Goal: Navigation & Orientation: Find specific page/section

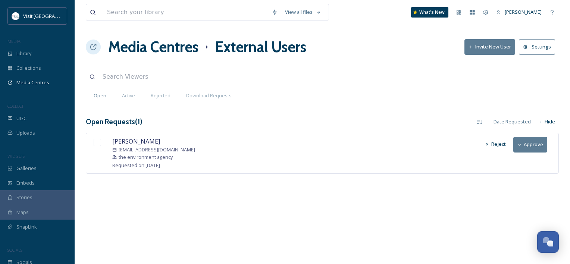
click at [530, 147] on button "Approve" at bounding box center [531, 144] width 34 height 15
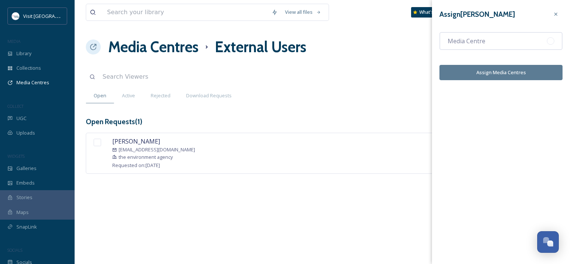
drag, startPoint x: 493, startPoint y: 40, endPoint x: 492, endPoint y: 61, distance: 21.4
click at [492, 40] on div "Media Centre" at bounding box center [501, 41] width 123 height 18
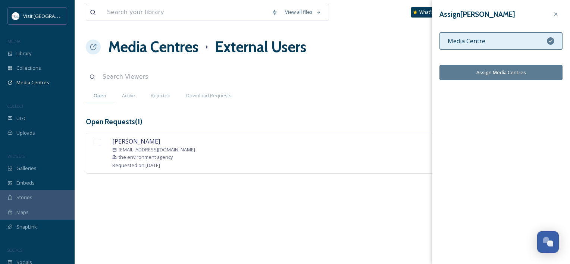
click at [507, 69] on button "Assign Media Centres" at bounding box center [501, 72] width 123 height 15
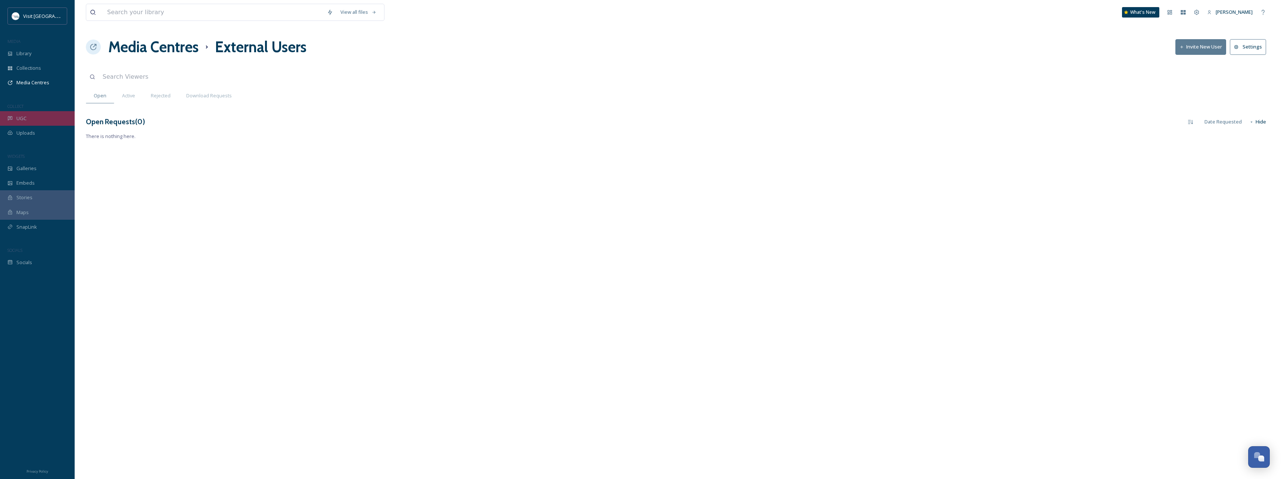
click at [41, 121] on div "UGC" at bounding box center [37, 118] width 75 height 15
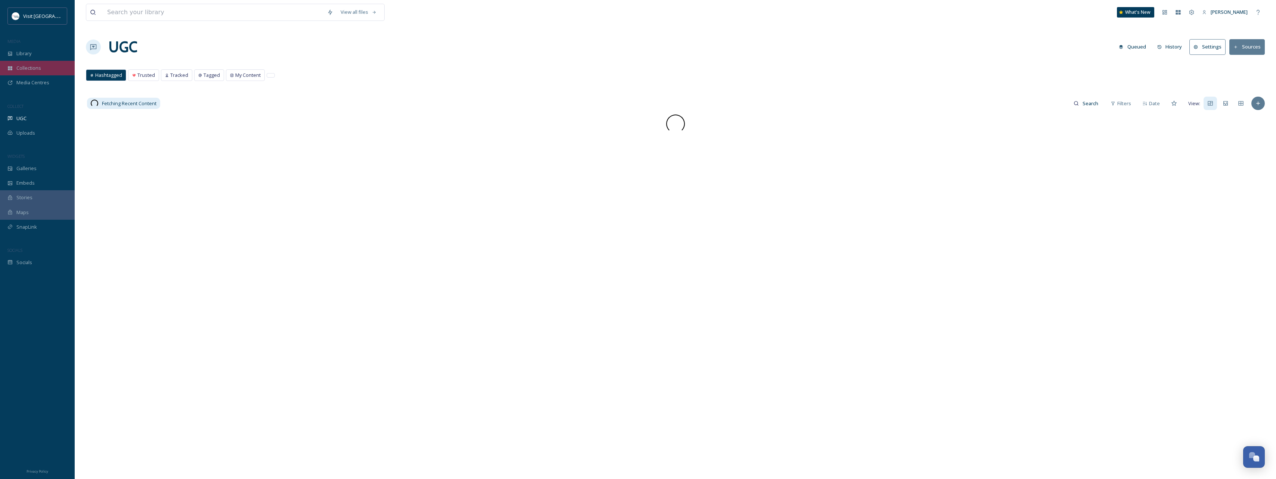
click at [37, 67] on span "Collections" at bounding box center [28, 68] width 25 height 7
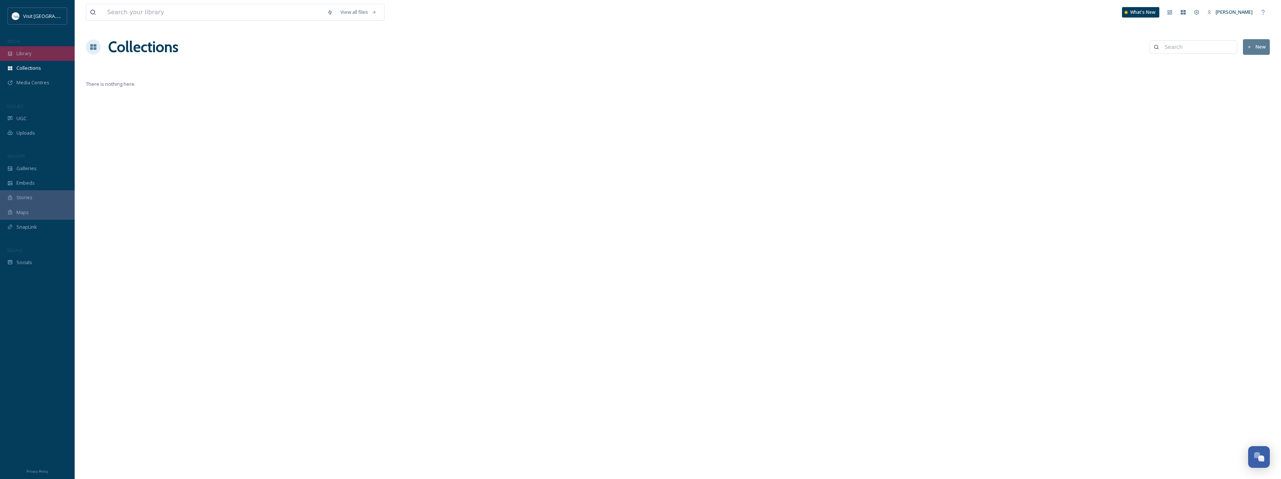
click at [16, 50] on div "Library" at bounding box center [37, 53] width 75 height 15
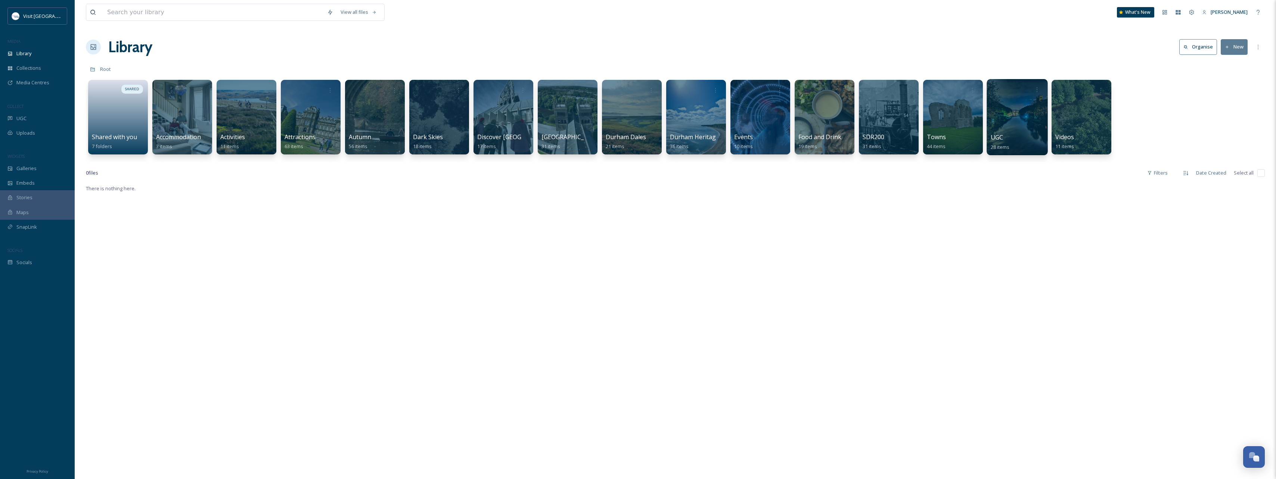
click at [570, 106] on div at bounding box center [1016, 117] width 61 height 76
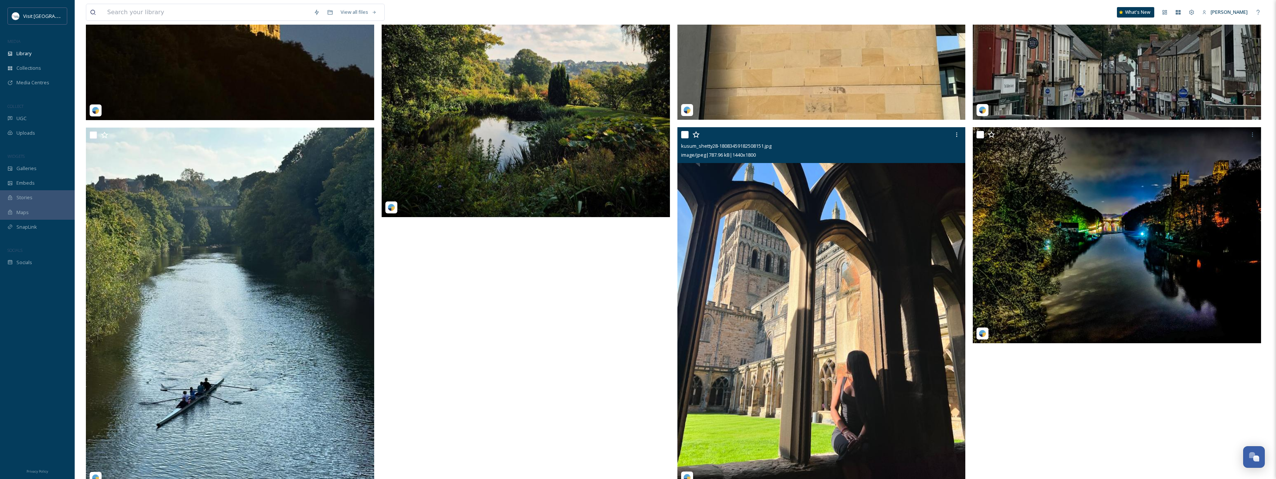
scroll to position [2058, 0]
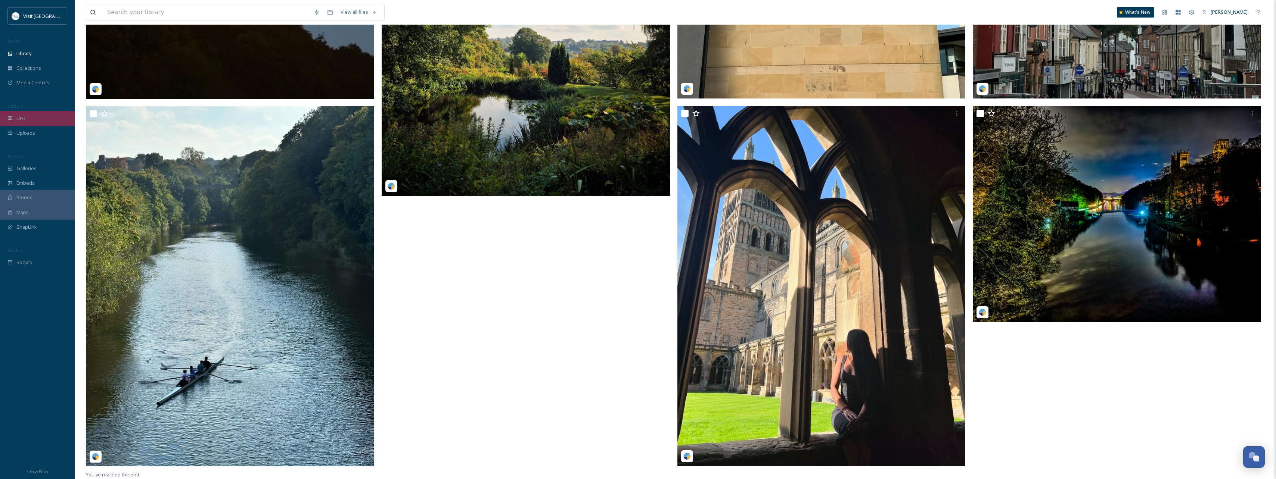
click at [32, 119] on div "UGC" at bounding box center [37, 118] width 75 height 15
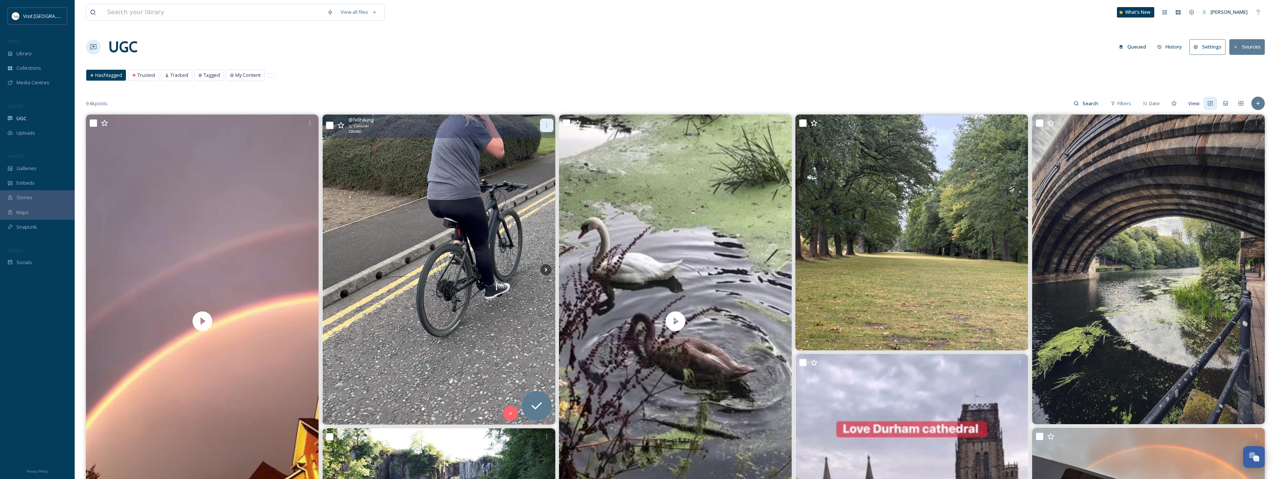
click at [545, 125] on icon at bounding box center [547, 125] width 6 height 6
click at [511, 264] on icon at bounding box center [510, 413] width 3 height 3
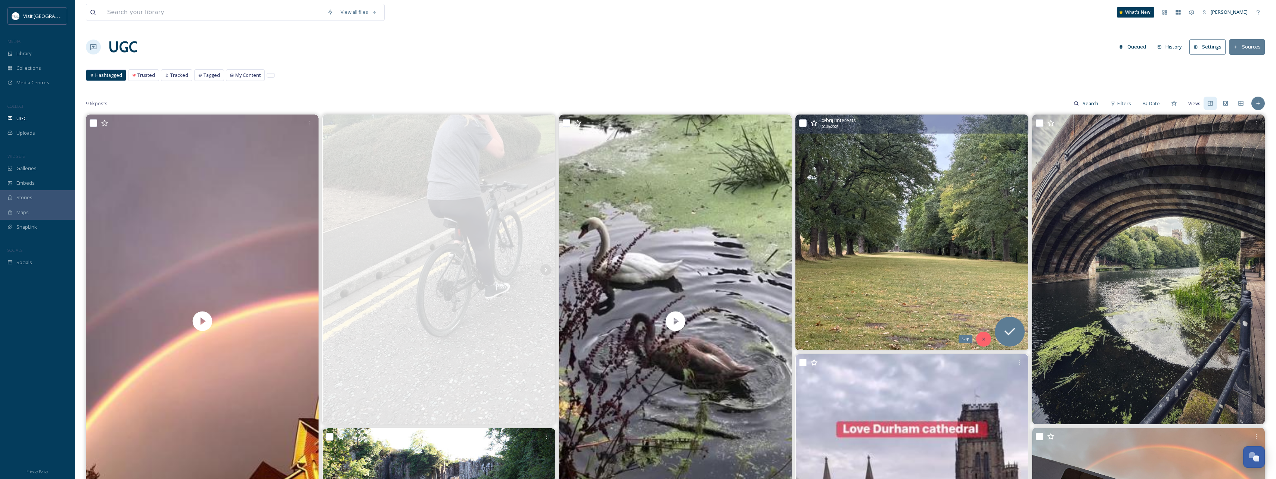
click at [570, 264] on icon at bounding box center [983, 339] width 3 height 3
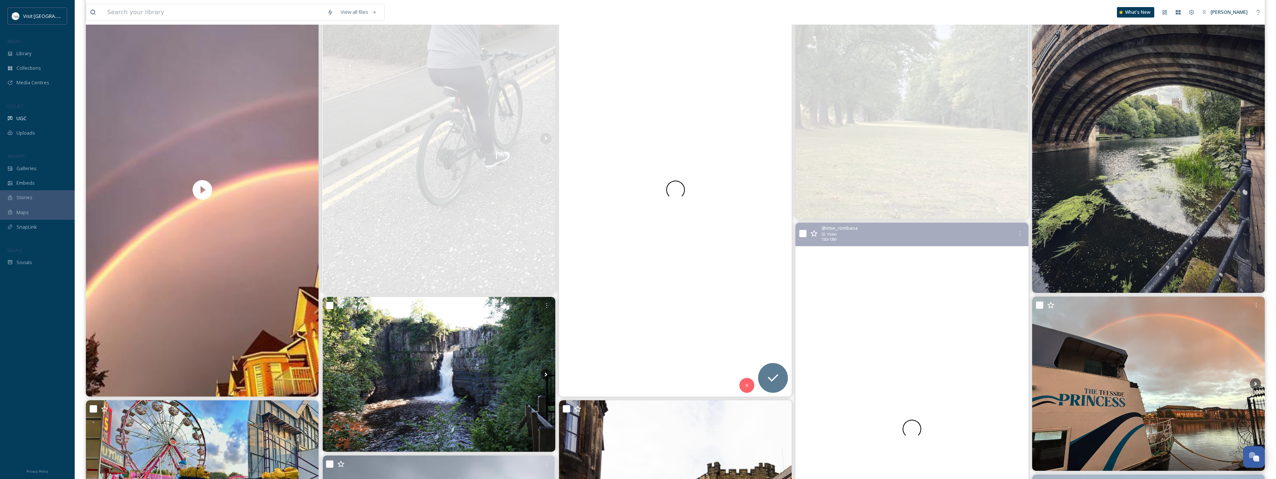
scroll to position [149, 0]
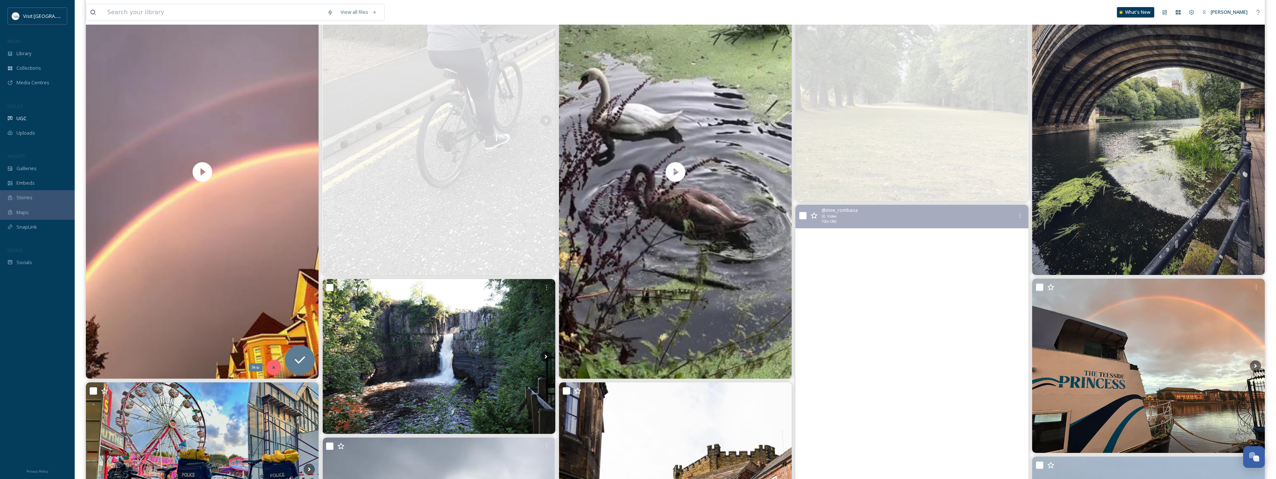
click at [269, 264] on div "Skip" at bounding box center [273, 367] width 15 height 15
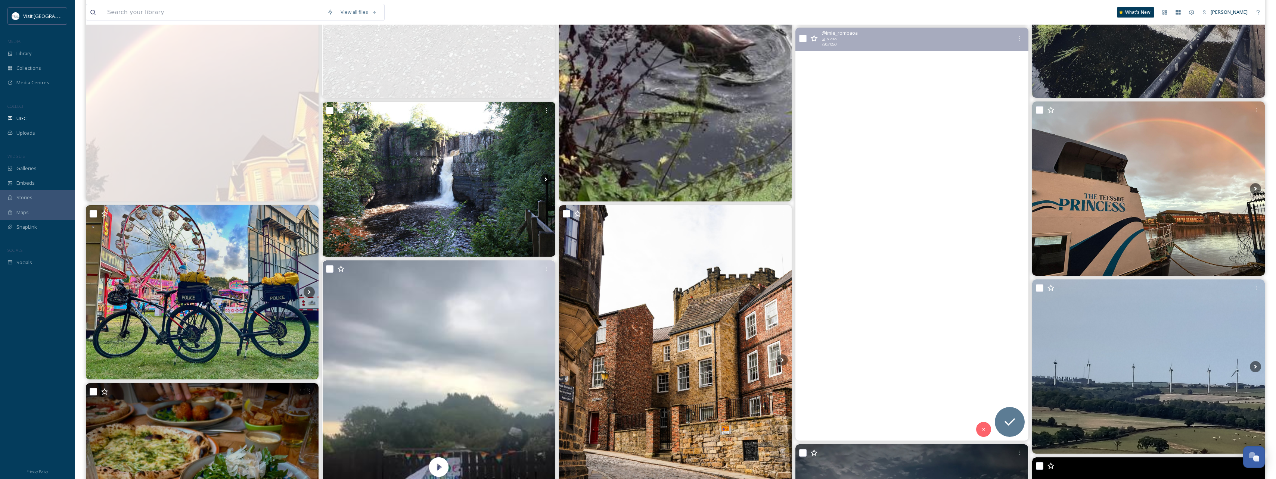
scroll to position [336, 0]
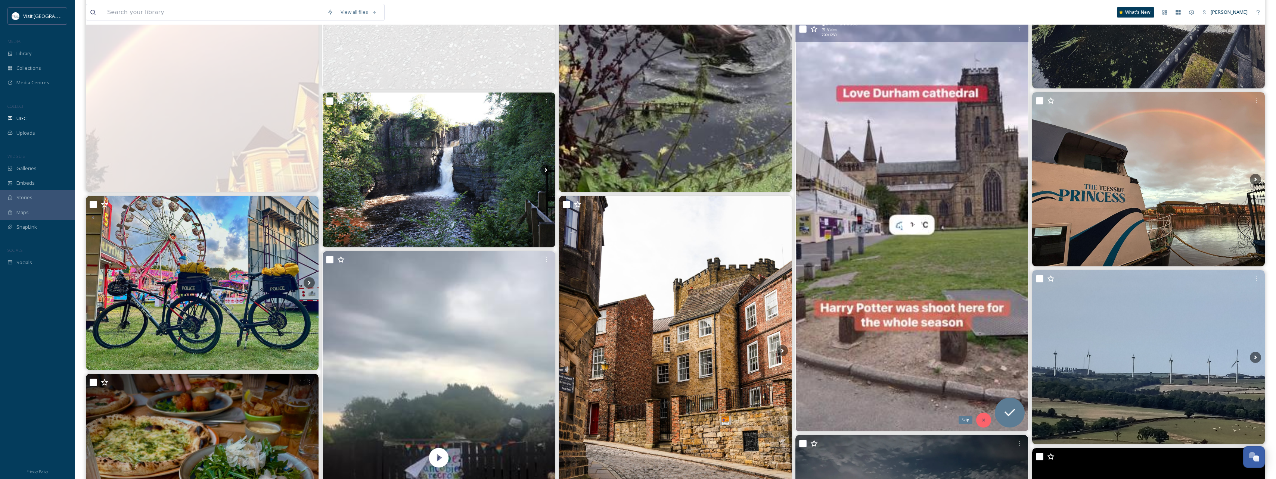
click at [570, 264] on icon at bounding box center [983, 420] width 5 height 5
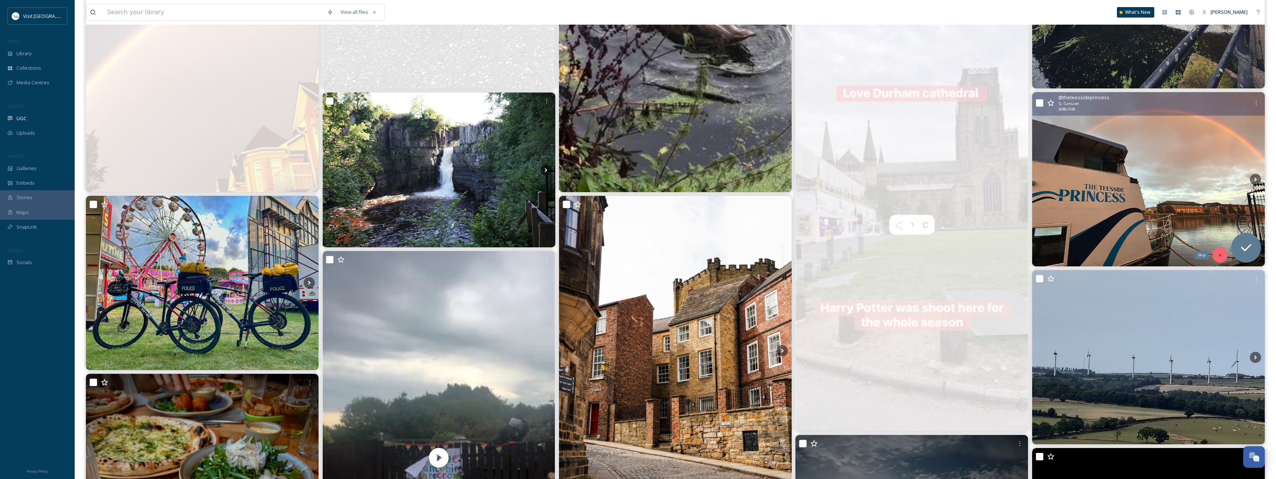
click at [570, 256] on icon at bounding box center [1219, 255] width 5 height 5
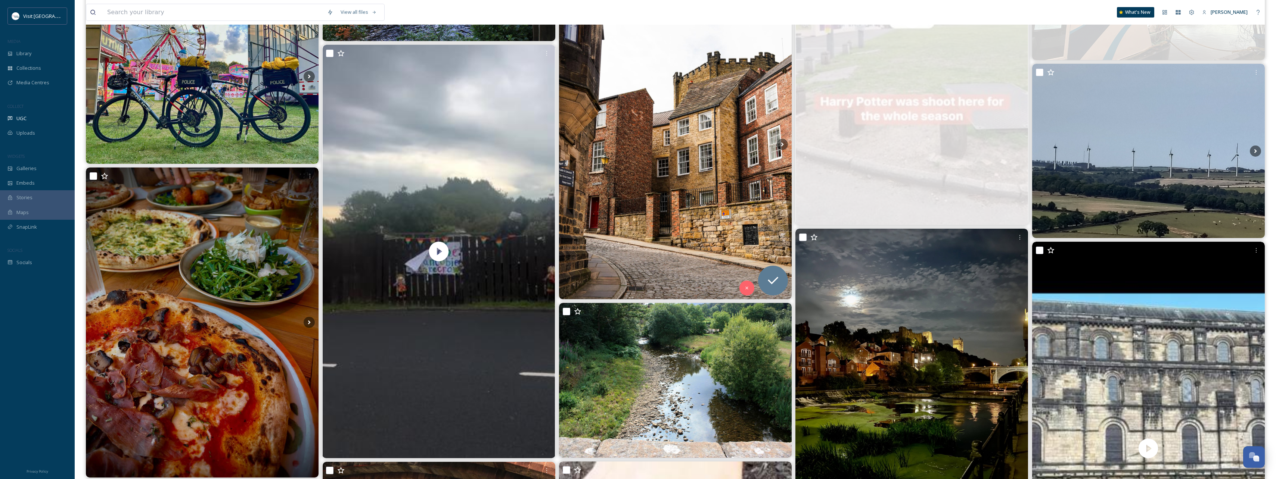
scroll to position [597, 0]
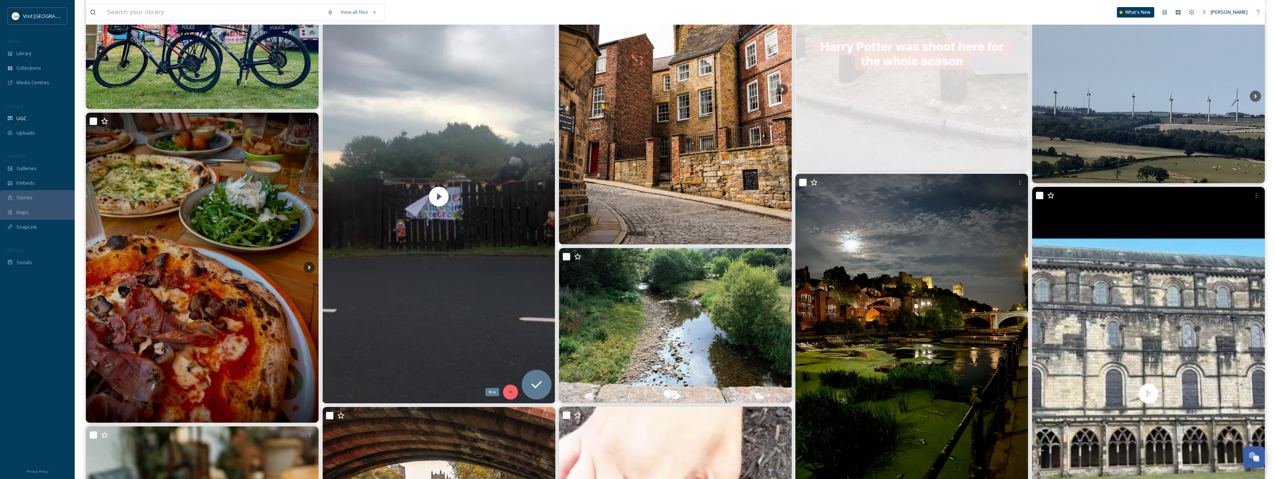
click at [510, 264] on icon at bounding box center [510, 392] width 5 height 5
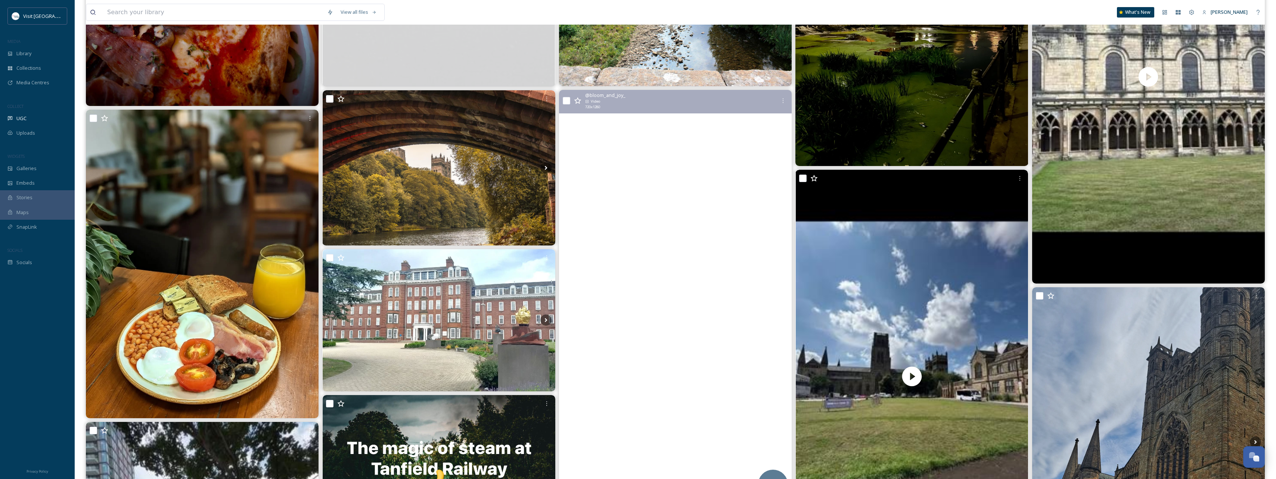
scroll to position [971, 0]
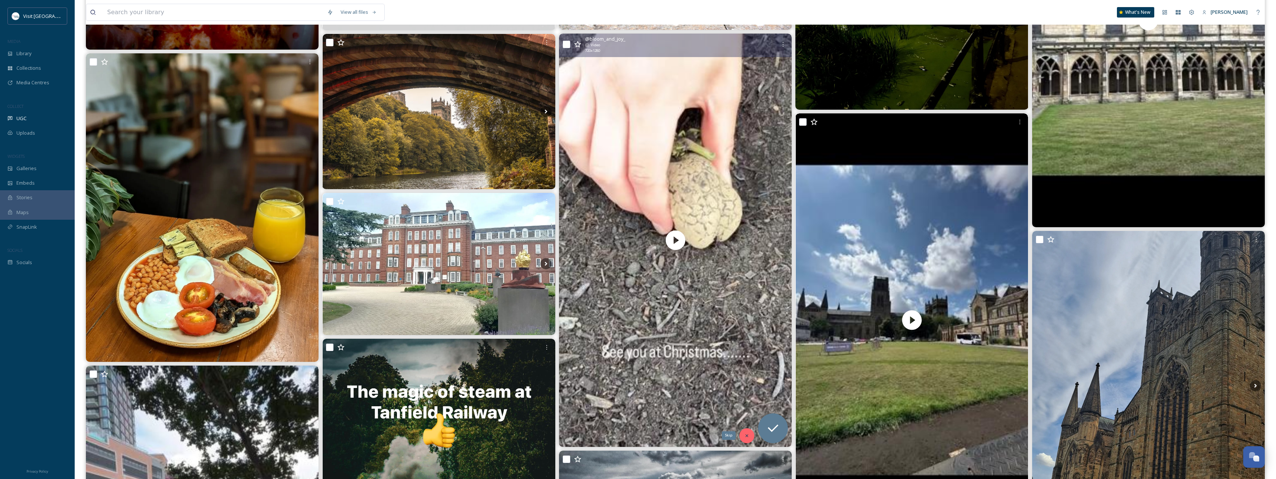
click at [570, 264] on icon at bounding box center [746, 435] width 5 height 5
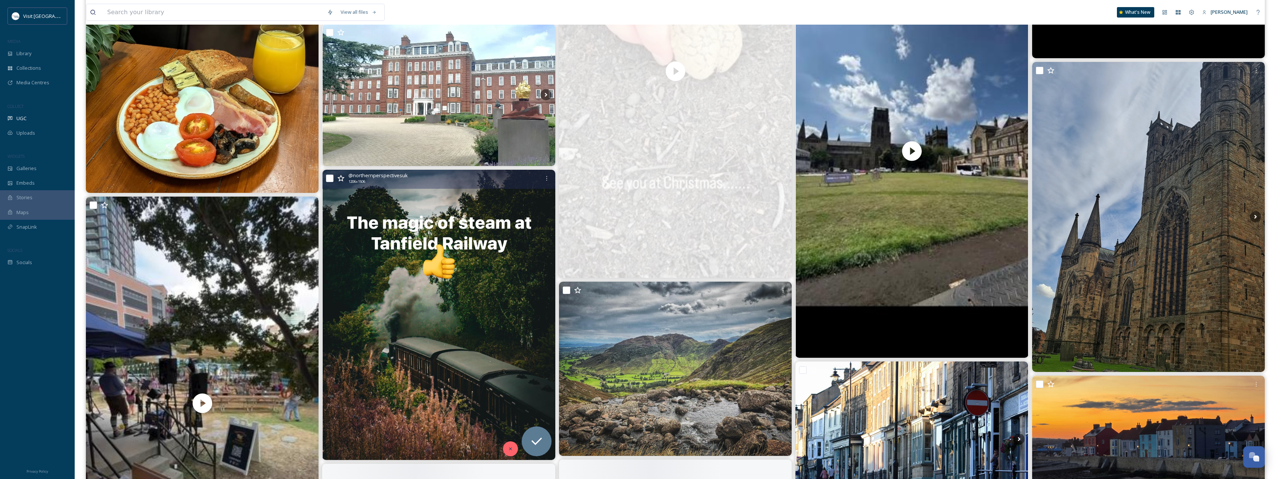
scroll to position [1232, 0]
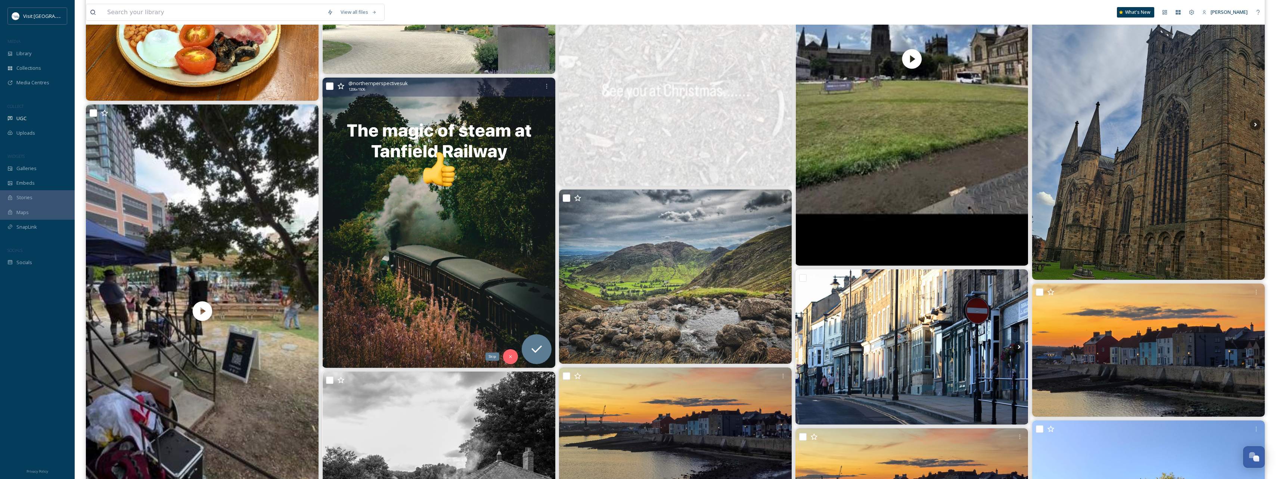
click at [510, 264] on icon at bounding box center [510, 356] width 5 height 5
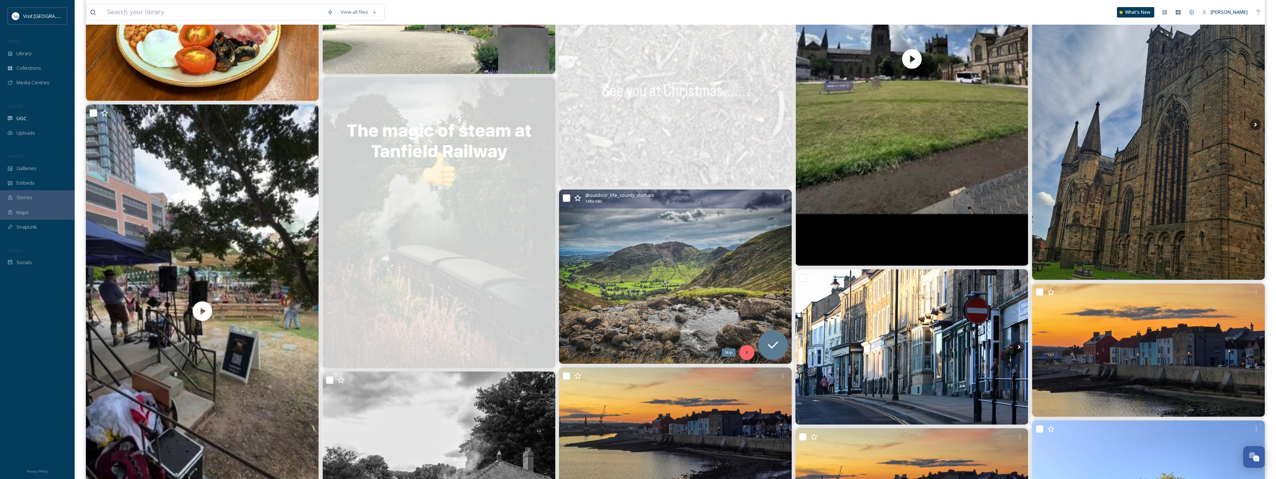
click at [570, 264] on div "Skip" at bounding box center [746, 352] width 15 height 15
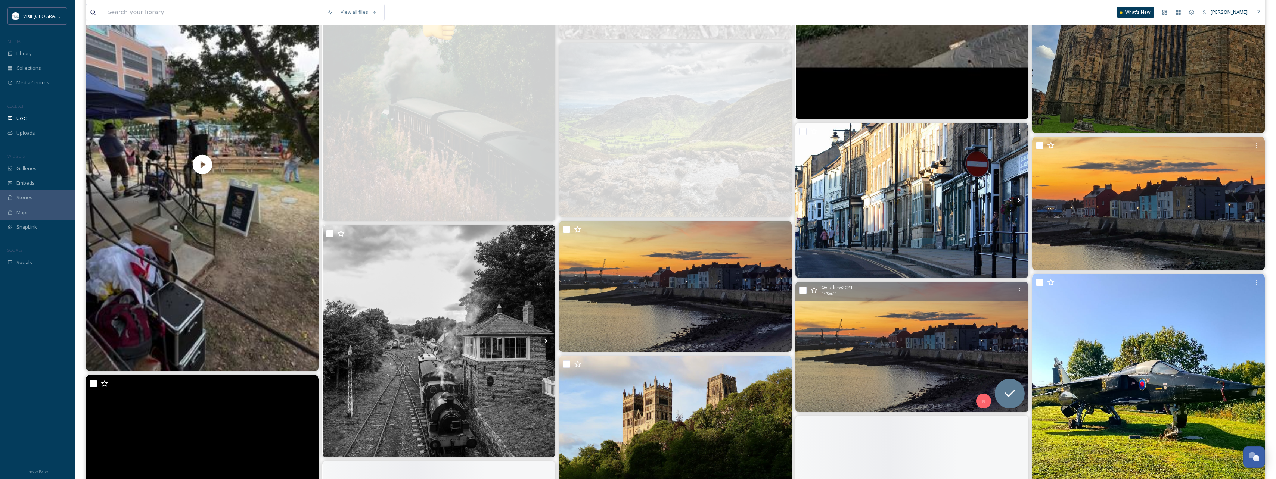
scroll to position [1381, 0]
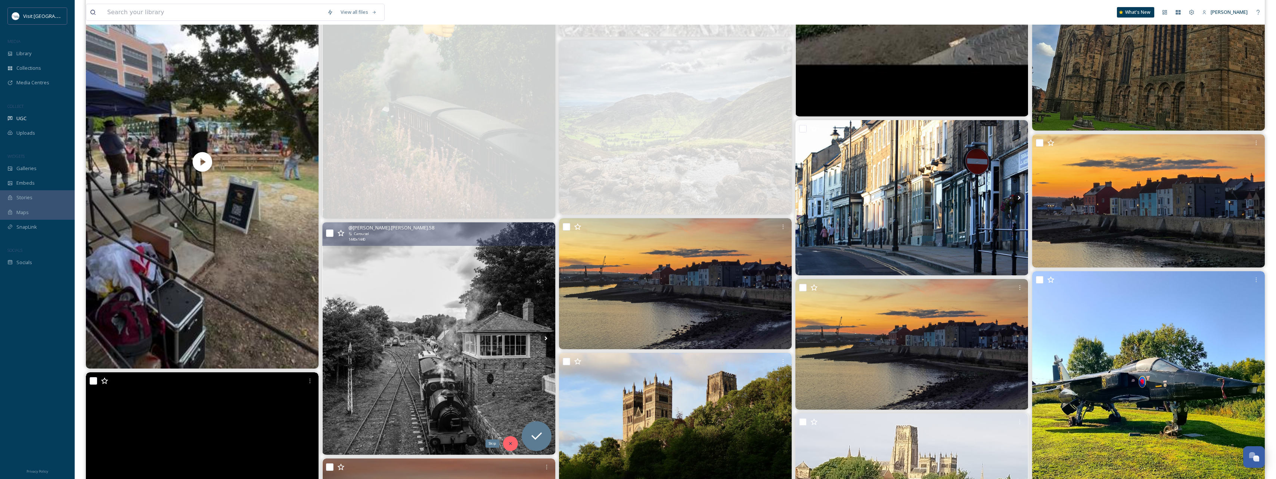
click at [507, 264] on div "Skip" at bounding box center [510, 443] width 15 height 15
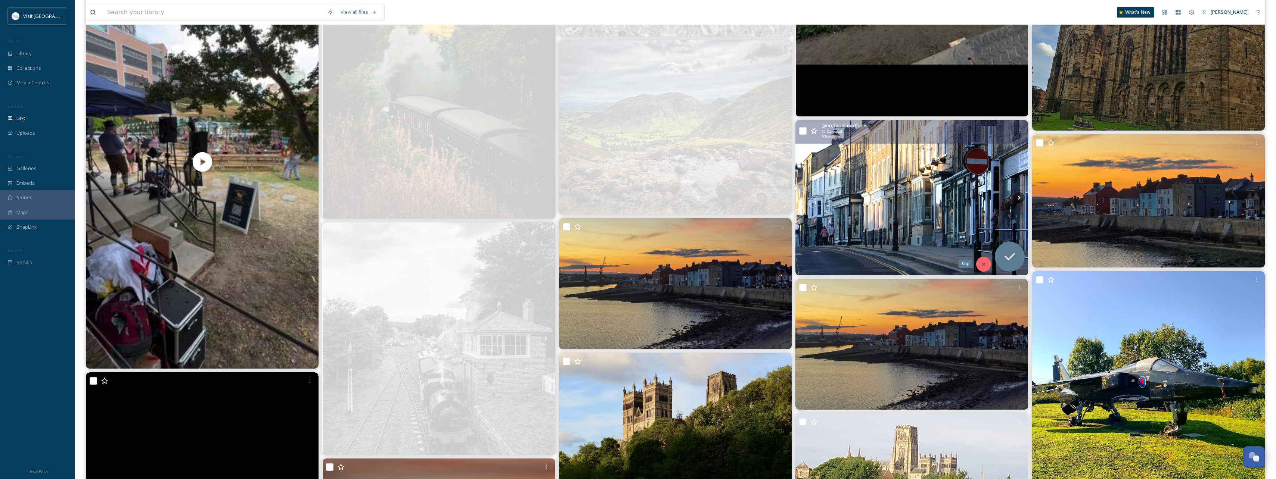
click at [570, 264] on icon at bounding box center [983, 264] width 5 height 5
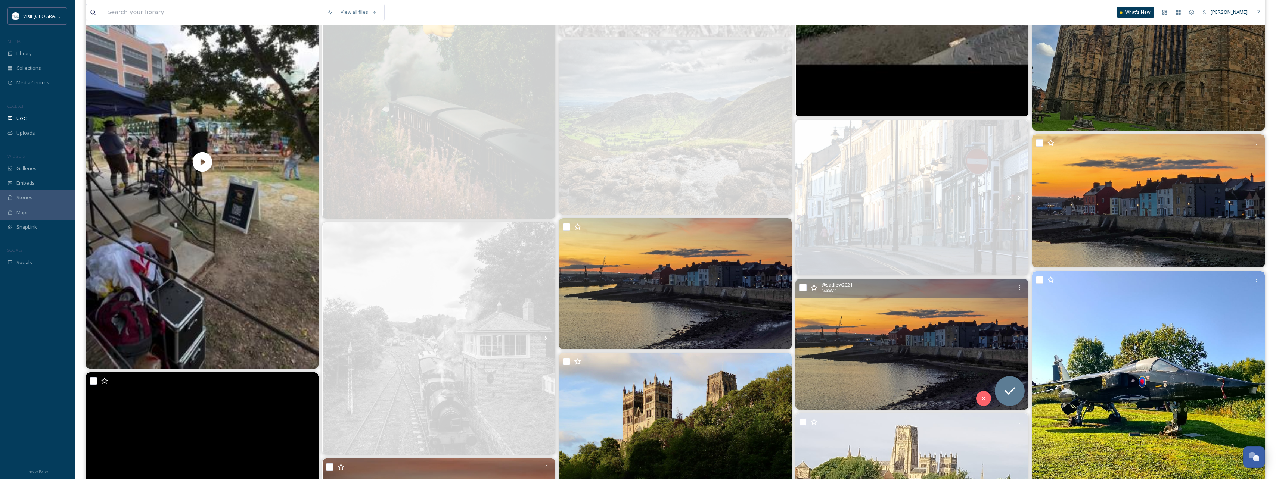
scroll to position [1493, 0]
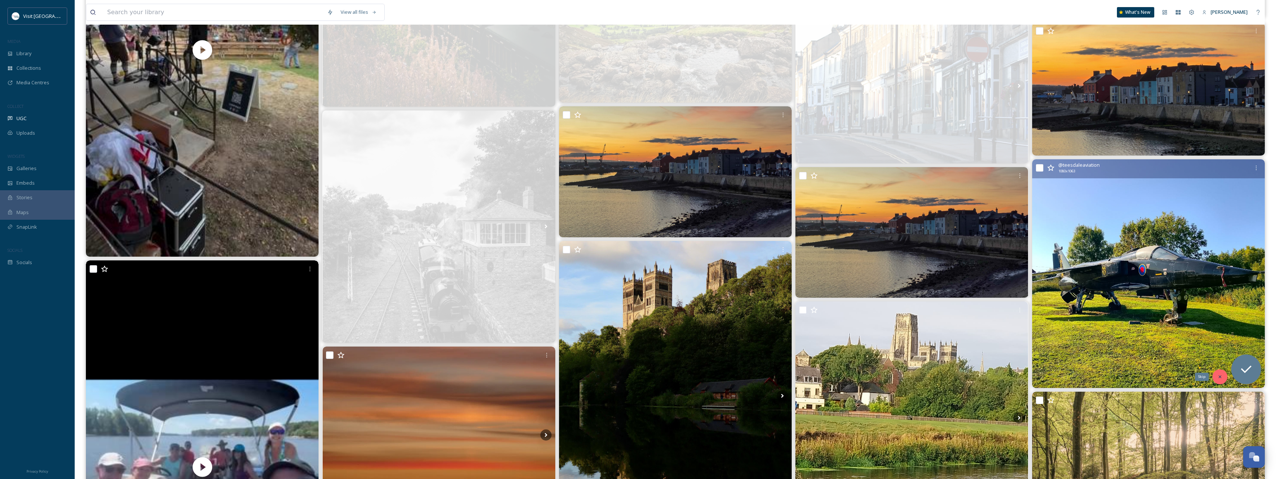
click at [570, 264] on icon at bounding box center [1219, 376] width 5 height 5
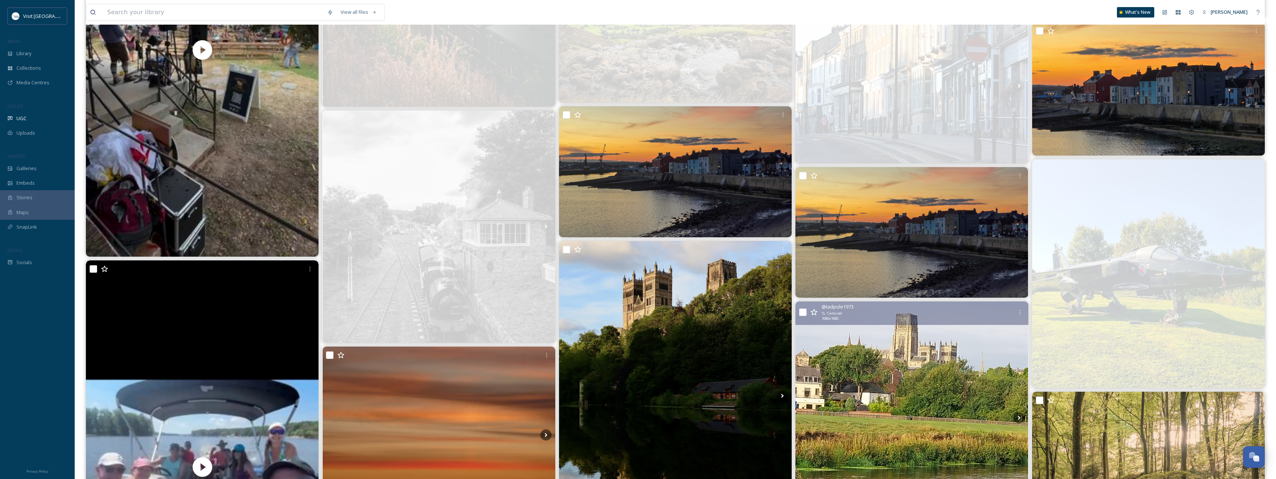
scroll to position [1680, 0]
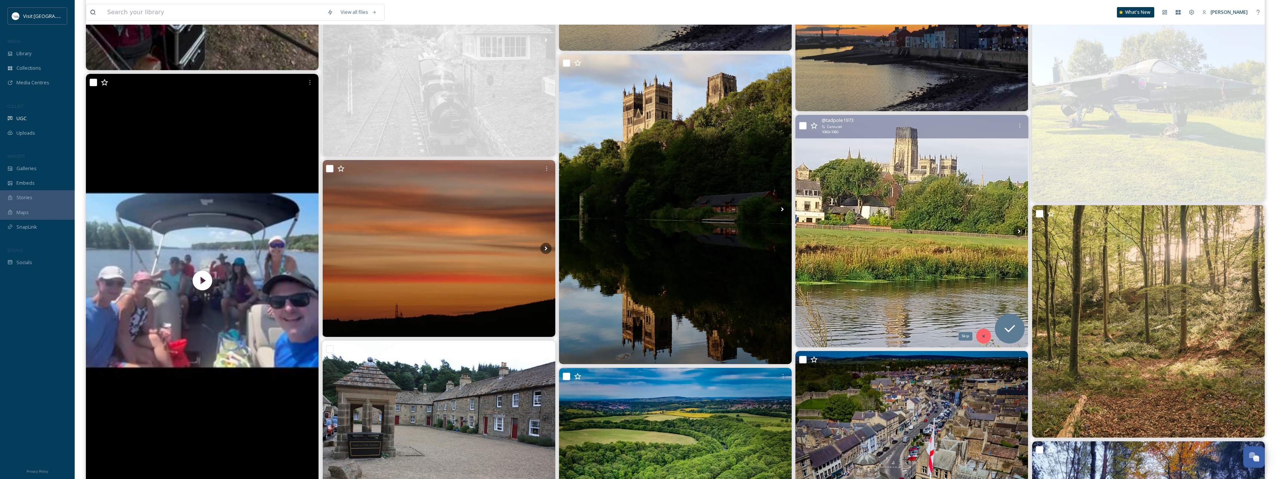
click at [570, 264] on icon at bounding box center [983, 336] width 5 height 5
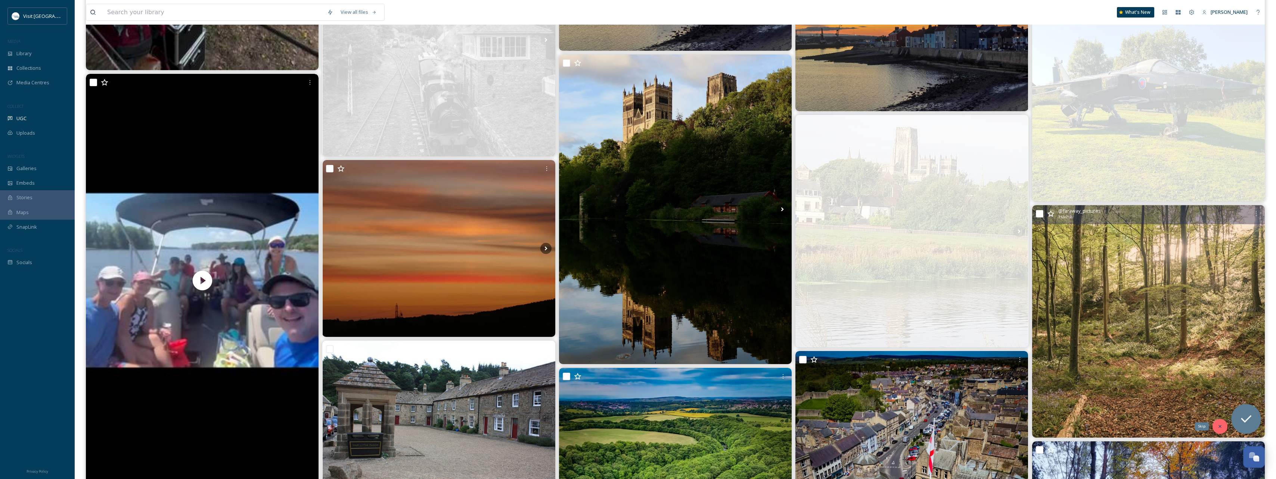
click at [570, 264] on icon at bounding box center [1219, 426] width 5 height 5
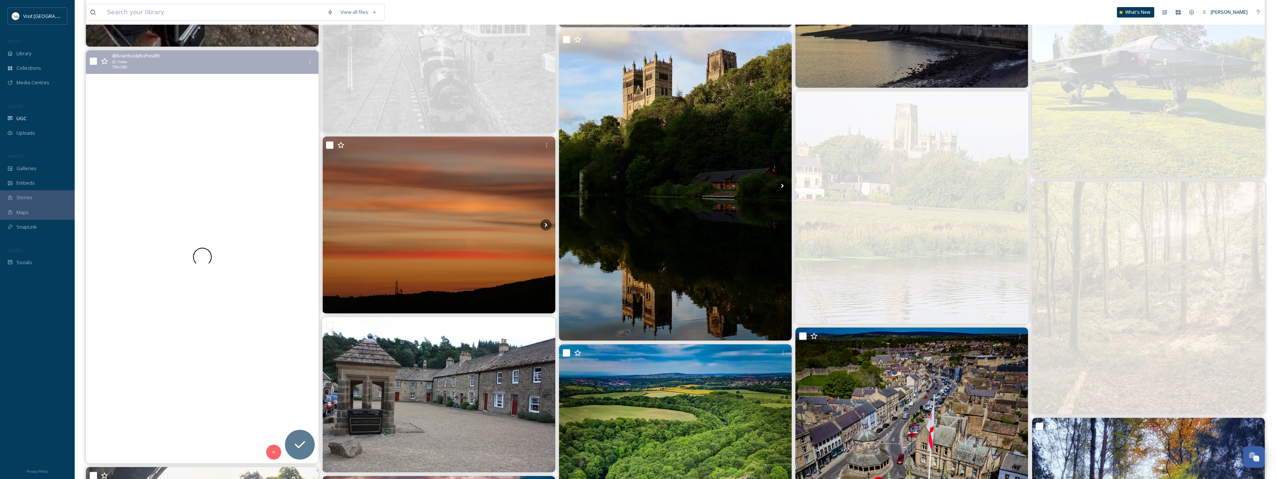
scroll to position [1792, 0]
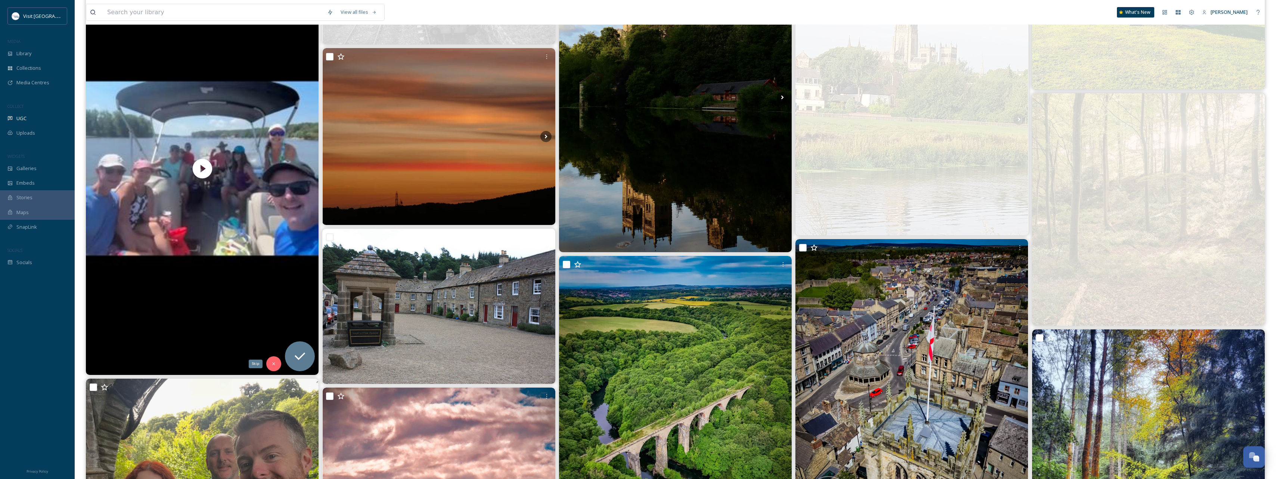
drag, startPoint x: 274, startPoint y: 361, endPoint x: 284, endPoint y: 359, distance: 10.0
click at [274, 264] on div "Skip" at bounding box center [273, 363] width 15 height 15
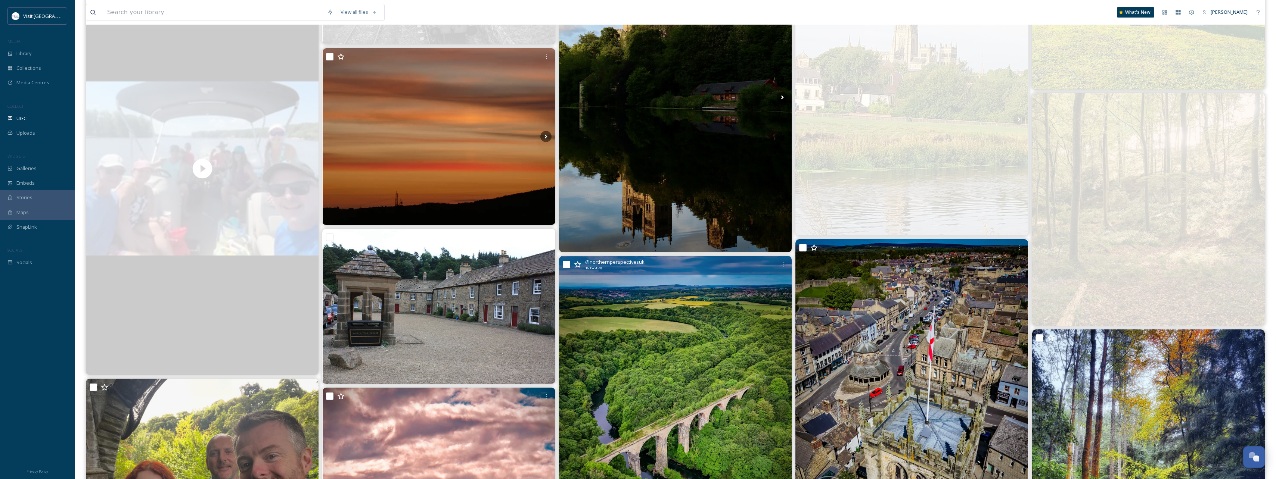
scroll to position [1941, 0]
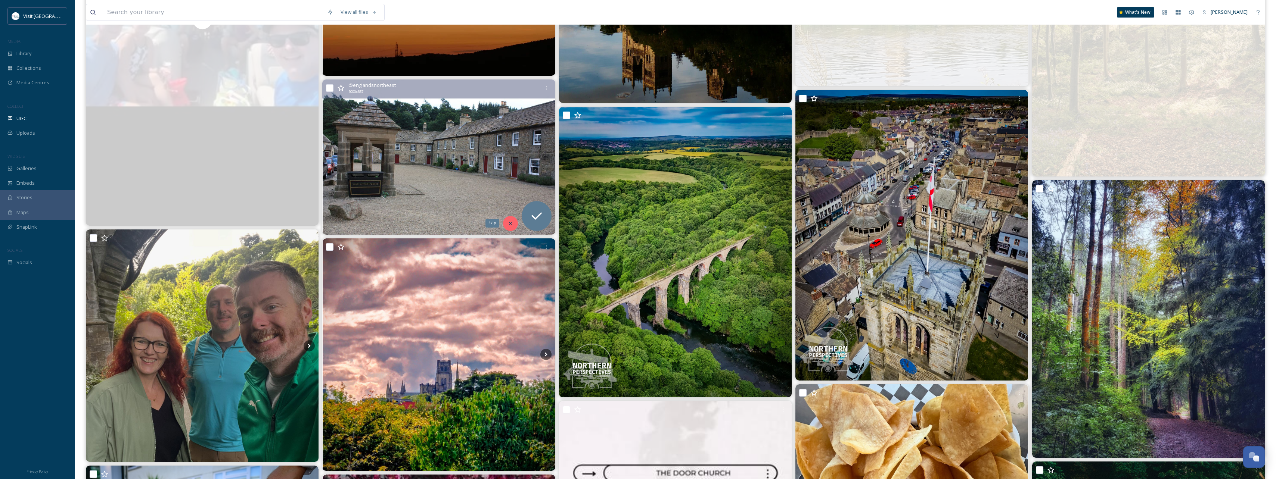
click at [510, 225] on icon at bounding box center [510, 223] width 5 height 5
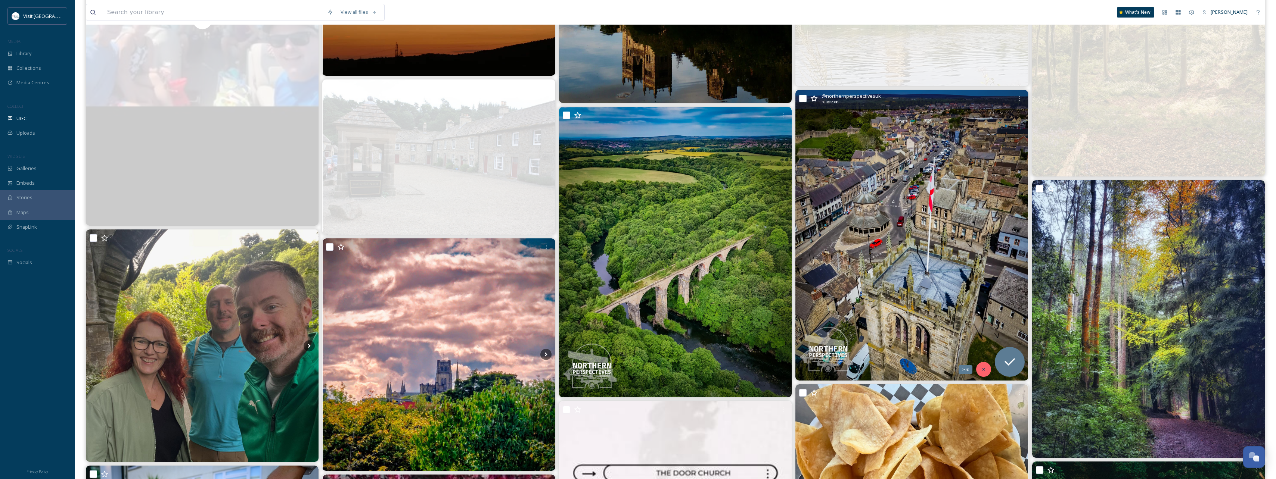
click at [570, 264] on icon at bounding box center [983, 369] width 5 height 5
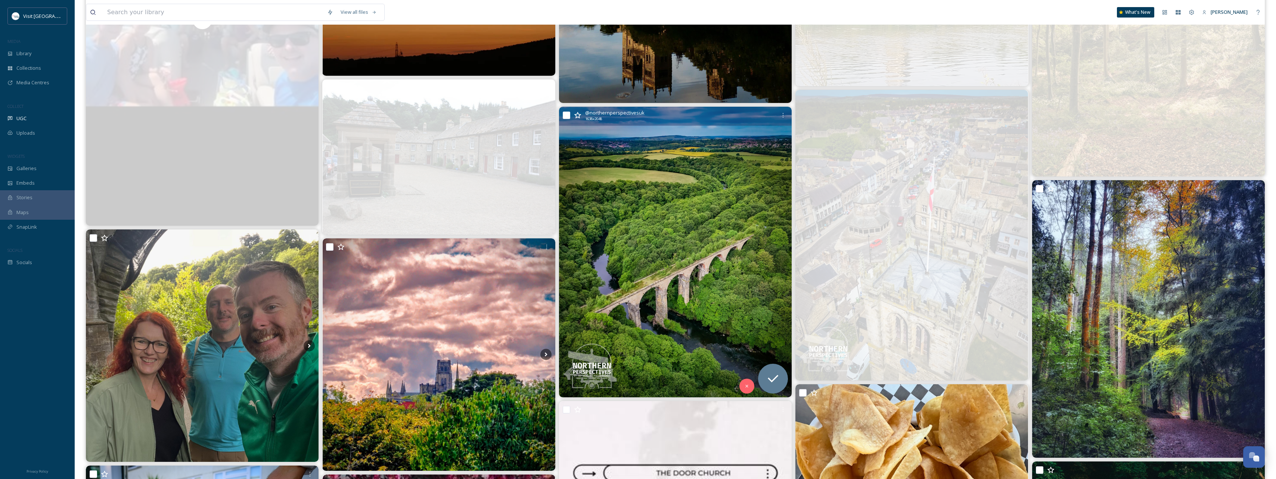
scroll to position [2128, 0]
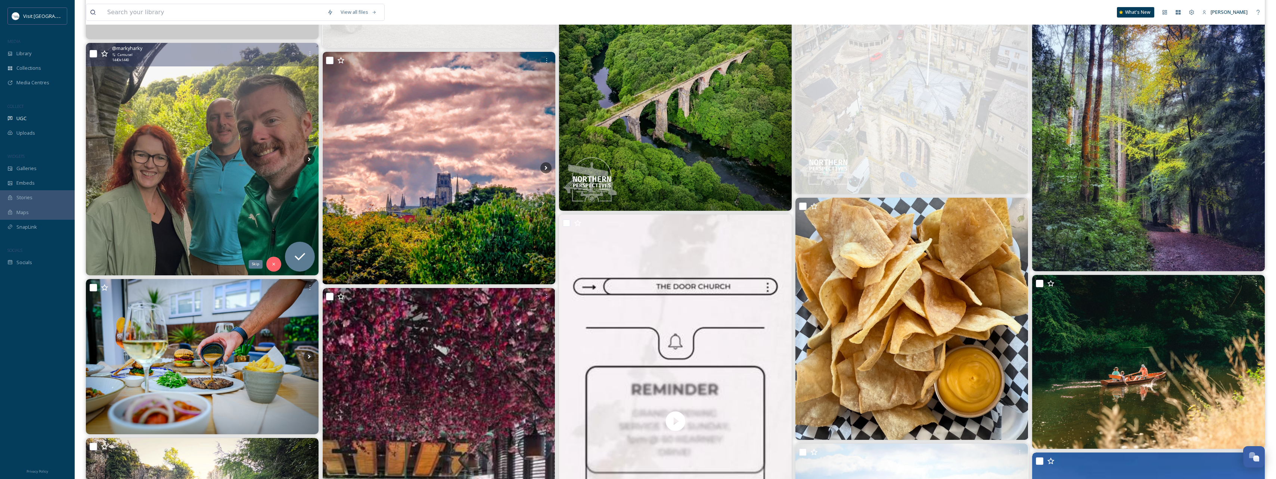
click at [275, 264] on icon at bounding box center [273, 264] width 5 height 5
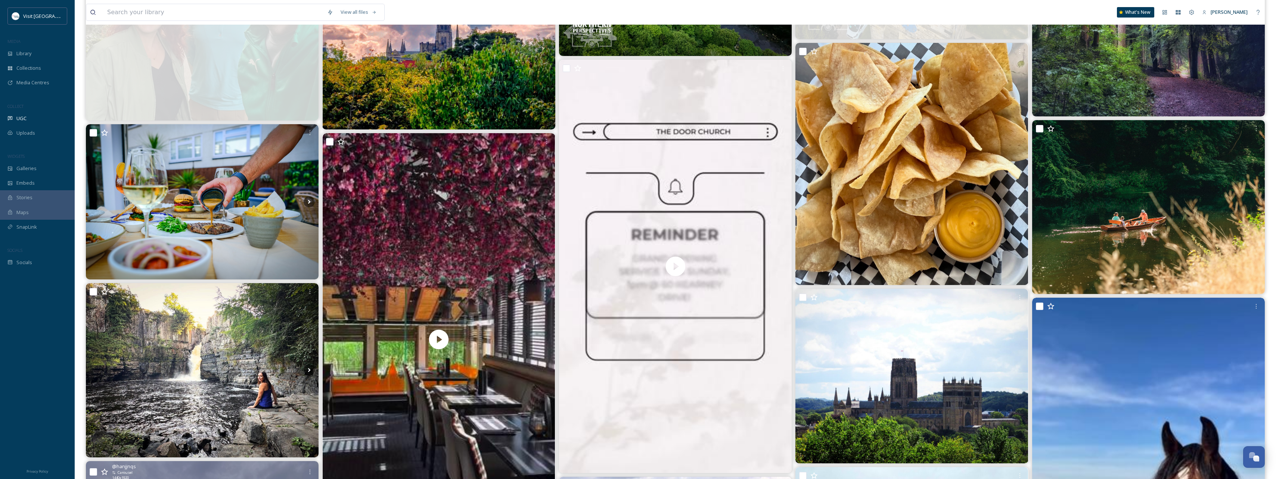
scroll to position [2464, 0]
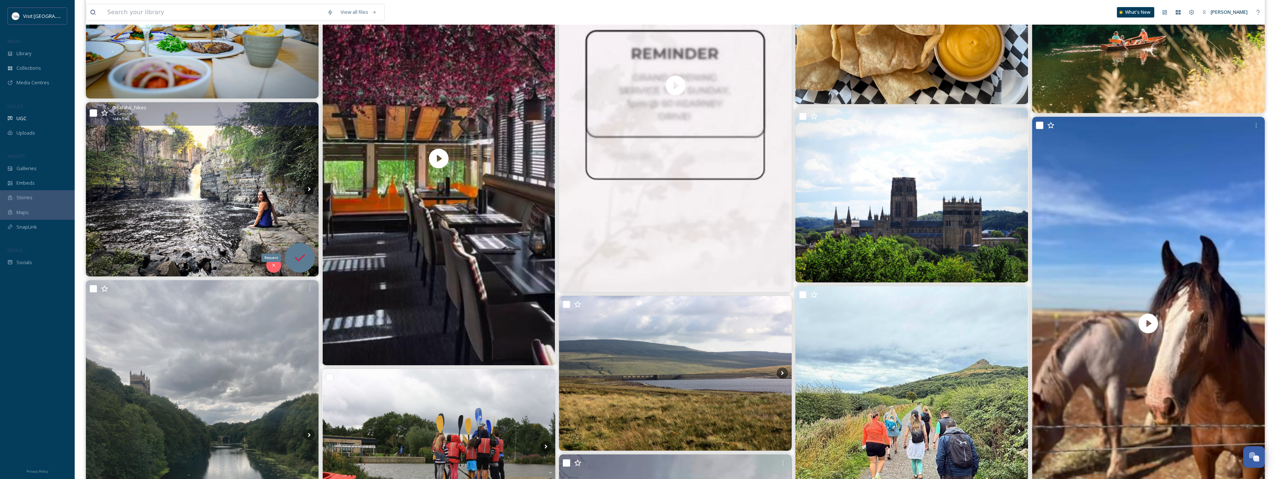
click at [302, 262] on icon at bounding box center [299, 257] width 15 height 15
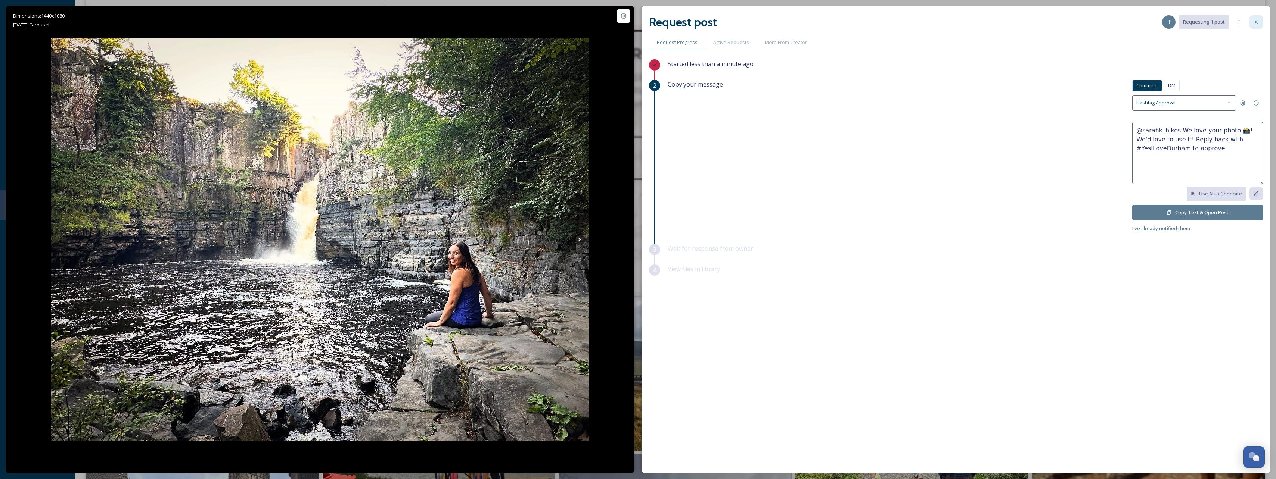
click at [570, 22] on icon at bounding box center [1255, 22] width 3 height 3
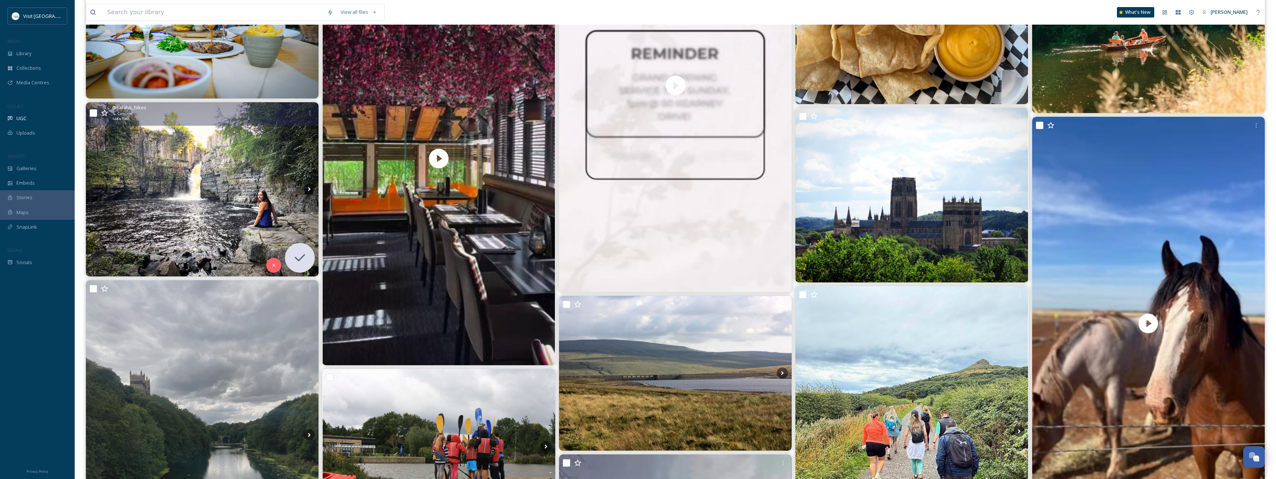
click at [105, 112] on icon at bounding box center [104, 112] width 7 height 7
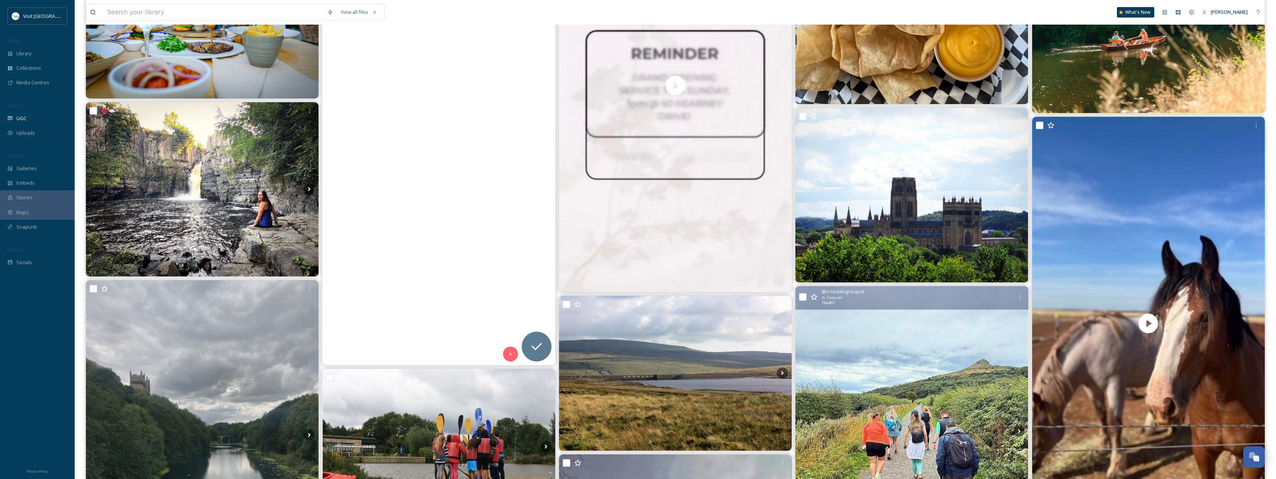
scroll to position [2613, 0]
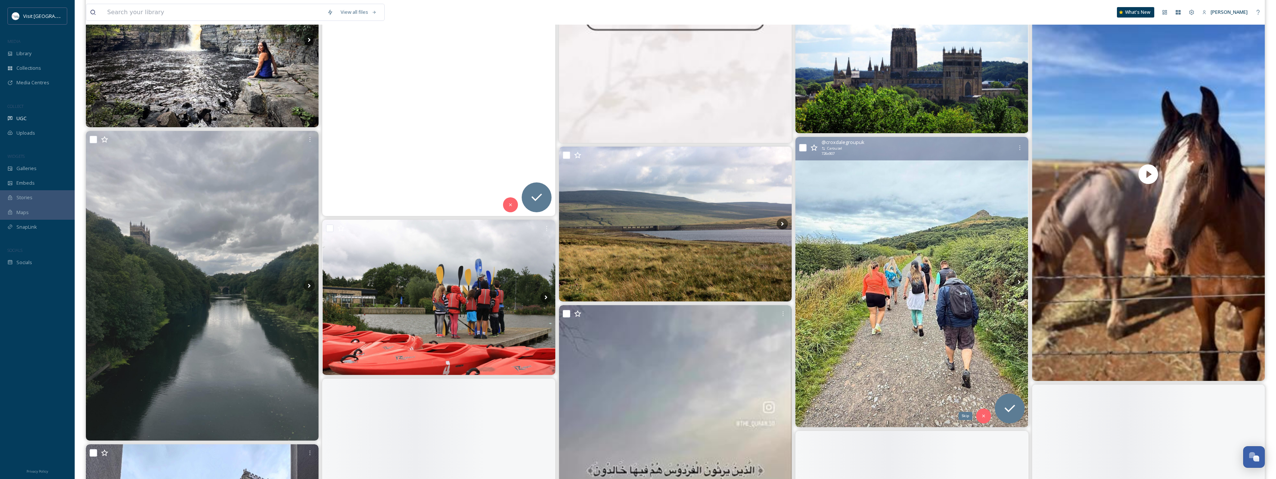
click at [570, 264] on div "Skip" at bounding box center [983, 416] width 15 height 15
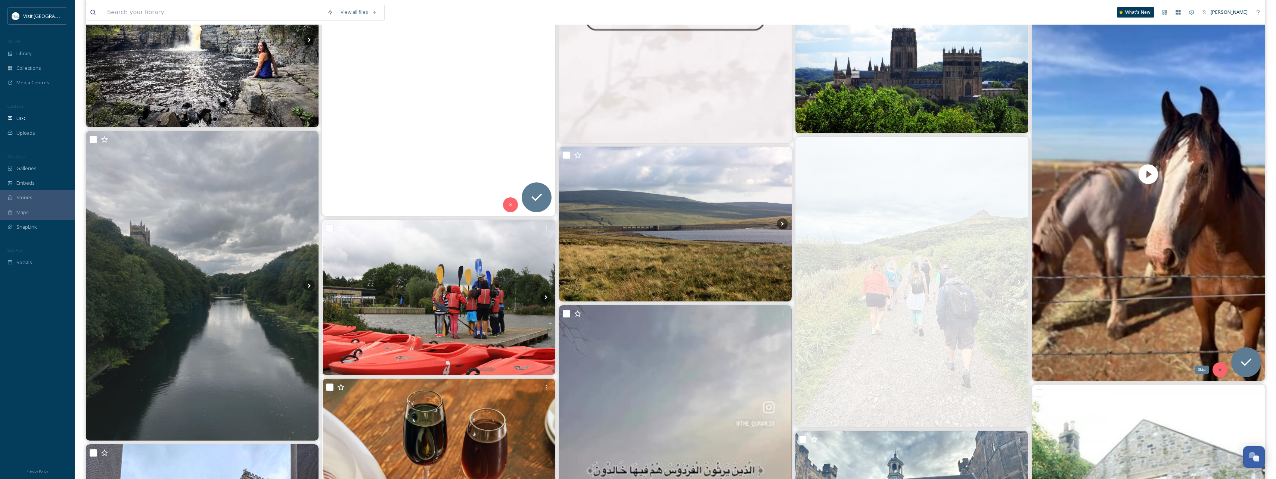
click at [570, 264] on icon at bounding box center [1219, 369] width 5 height 5
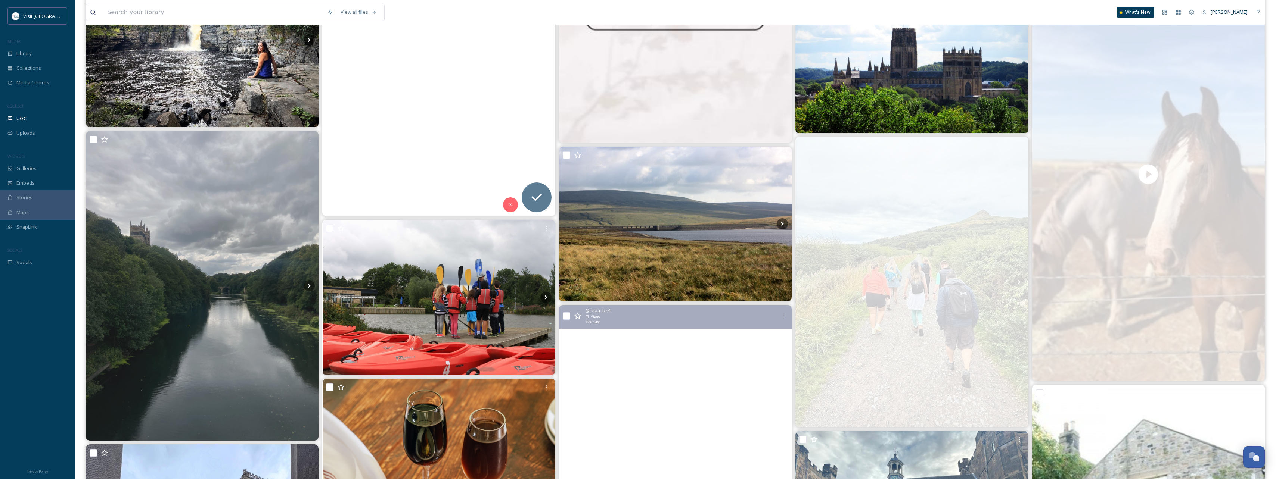
scroll to position [2762, 0]
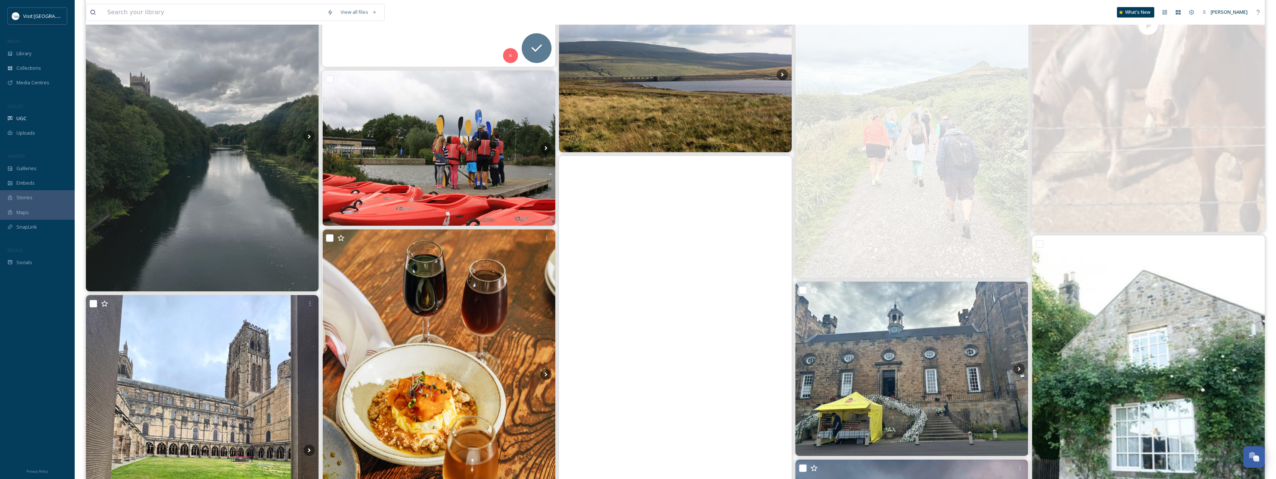
scroll to position [2912, 0]
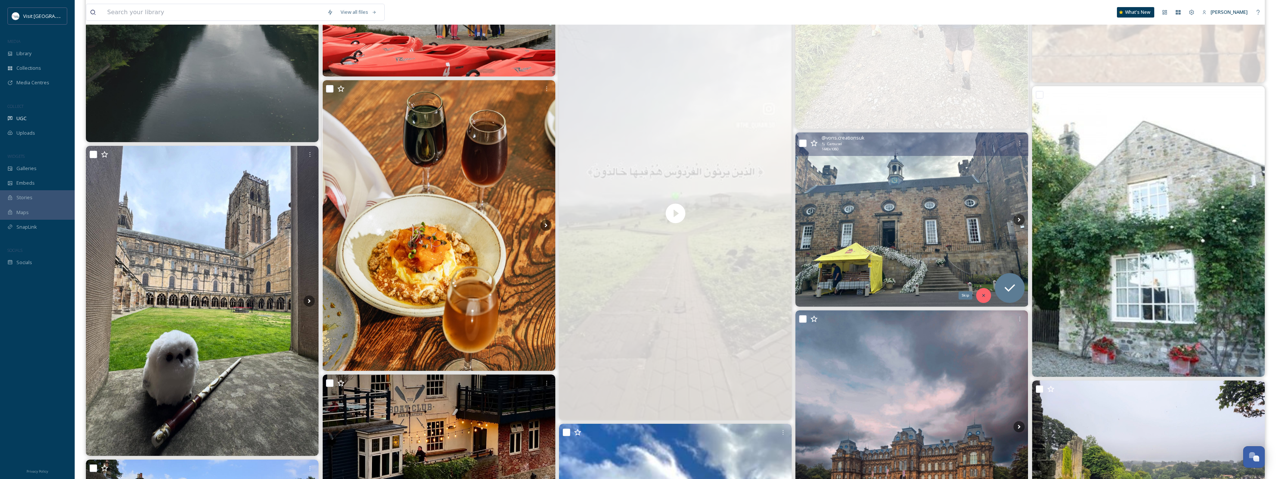
click at [570, 264] on div "Skip" at bounding box center [983, 295] width 15 height 15
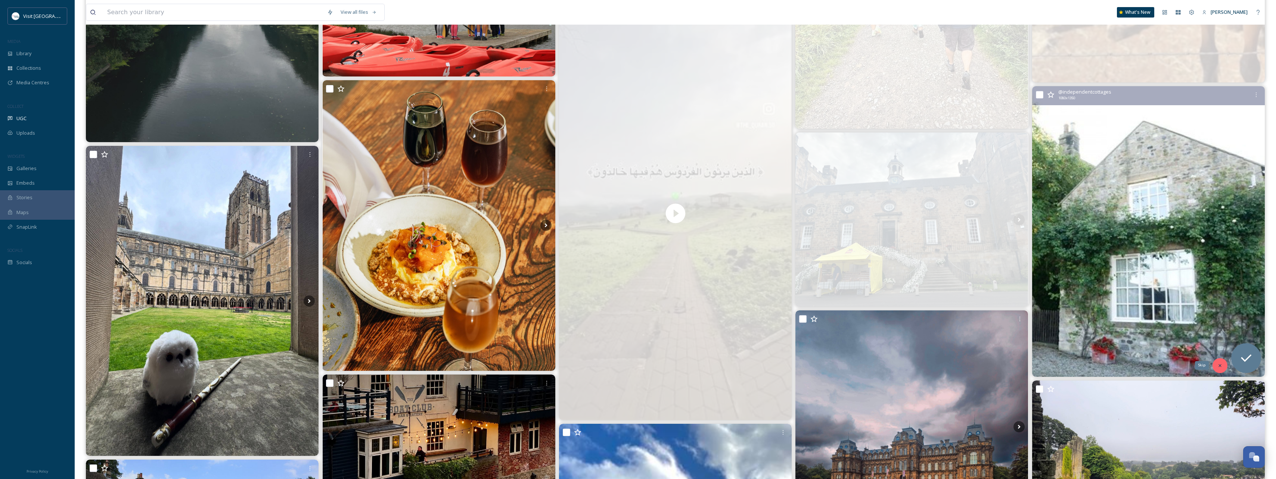
click at [570, 264] on icon at bounding box center [1219, 365] width 3 height 3
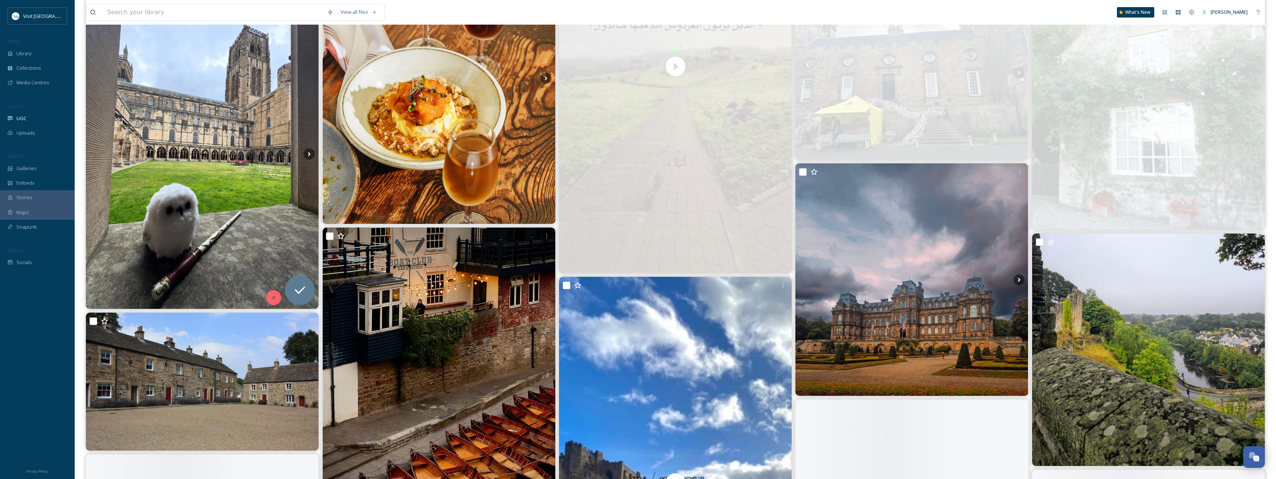
scroll to position [3061, 0]
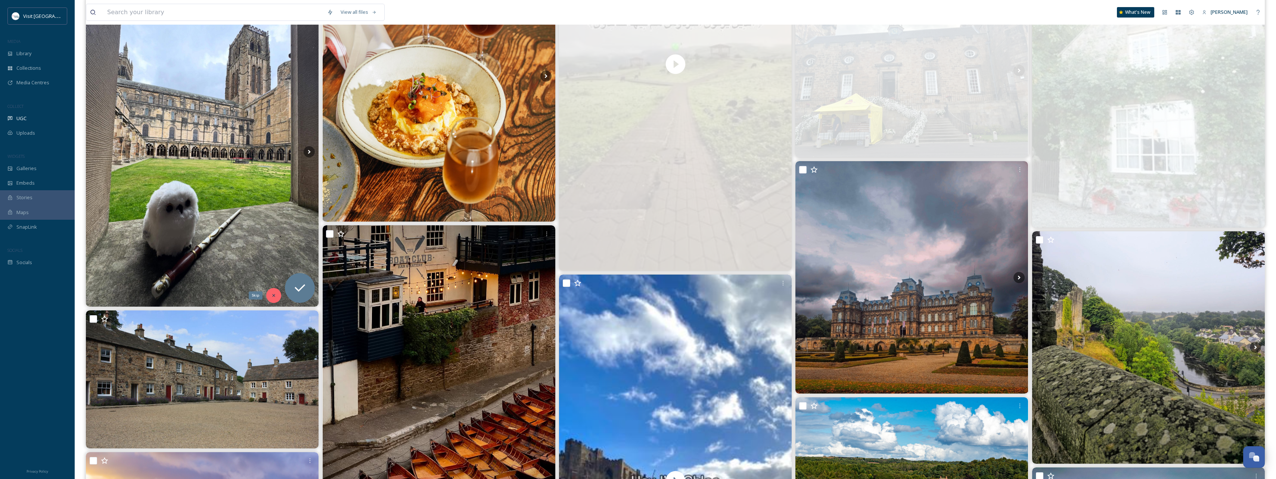
click at [274, 264] on icon at bounding box center [273, 295] width 5 height 5
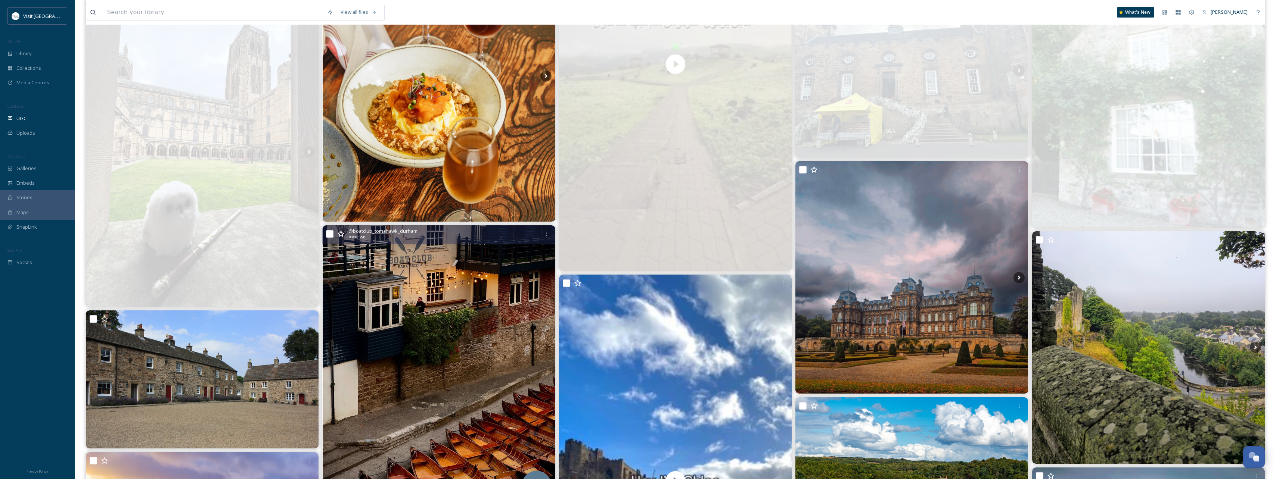
scroll to position [3210, 0]
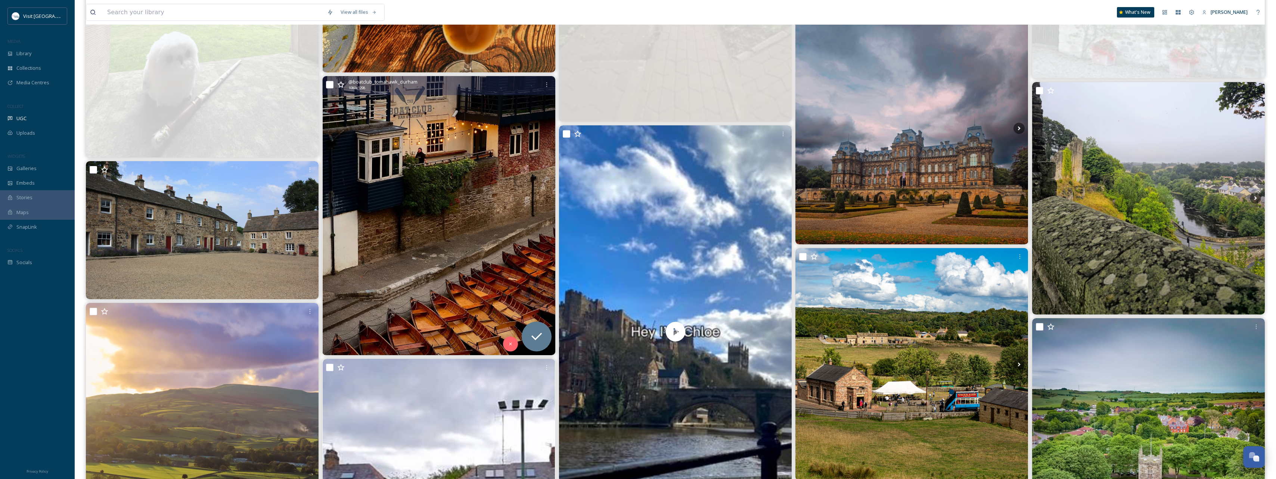
click at [340, 84] on icon at bounding box center [340, 84] width 7 height 7
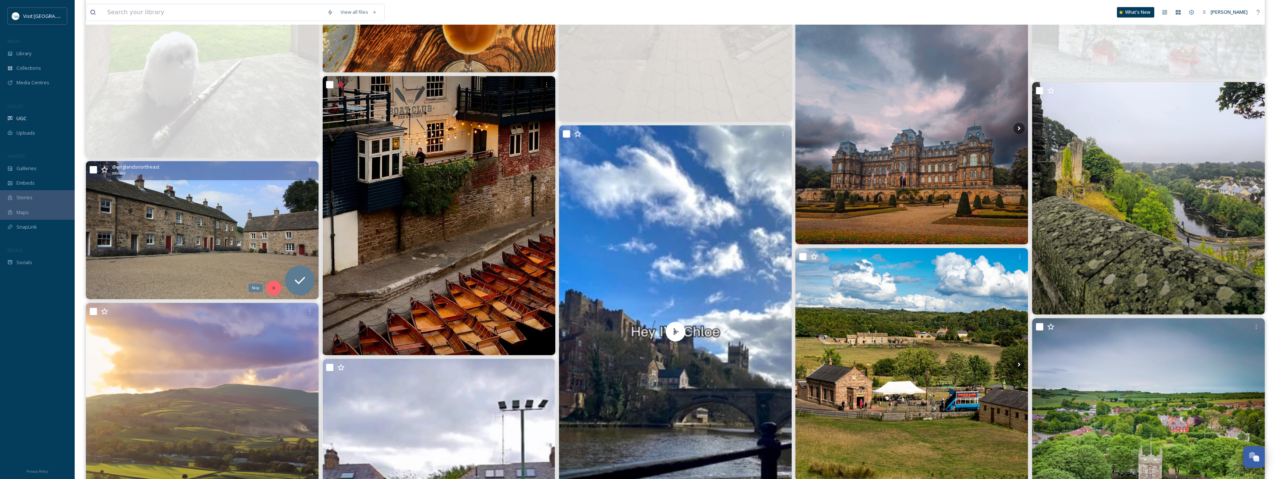
click at [275, 264] on icon at bounding box center [273, 288] width 5 height 5
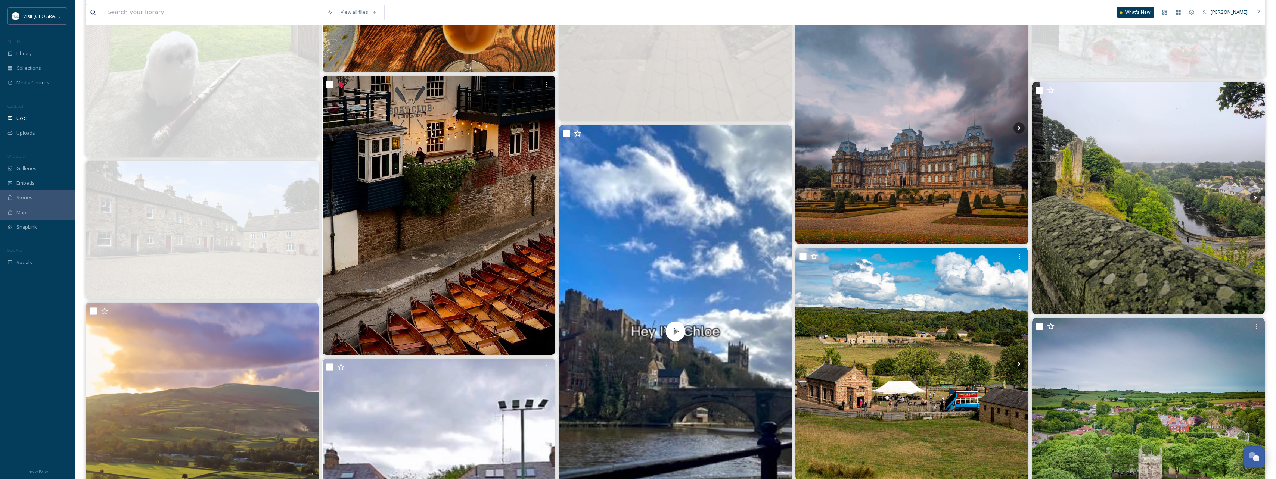
scroll to position [3360, 0]
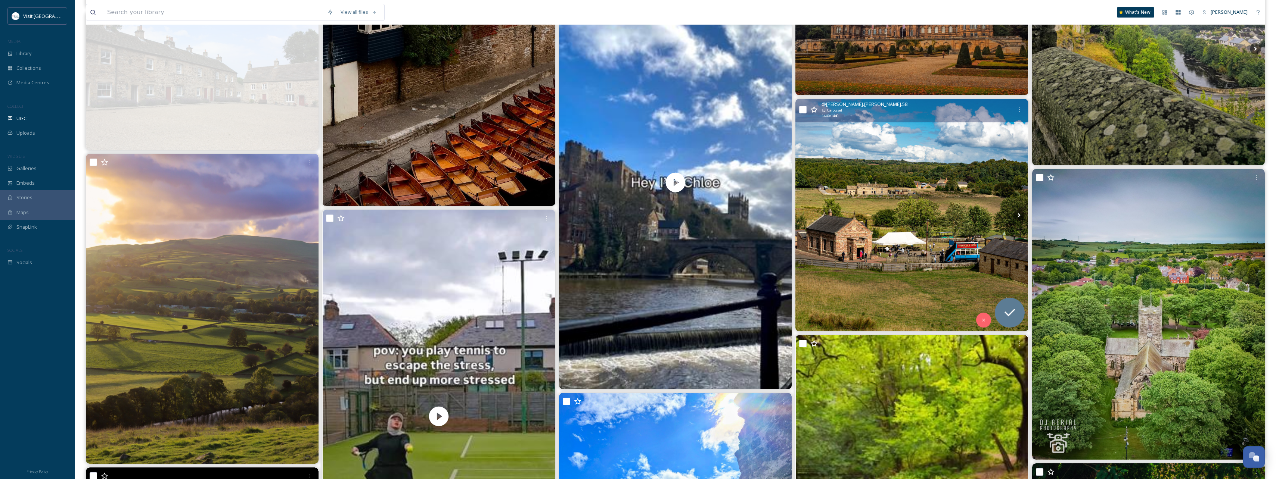
click at [570, 109] on icon at bounding box center [813, 109] width 7 height 7
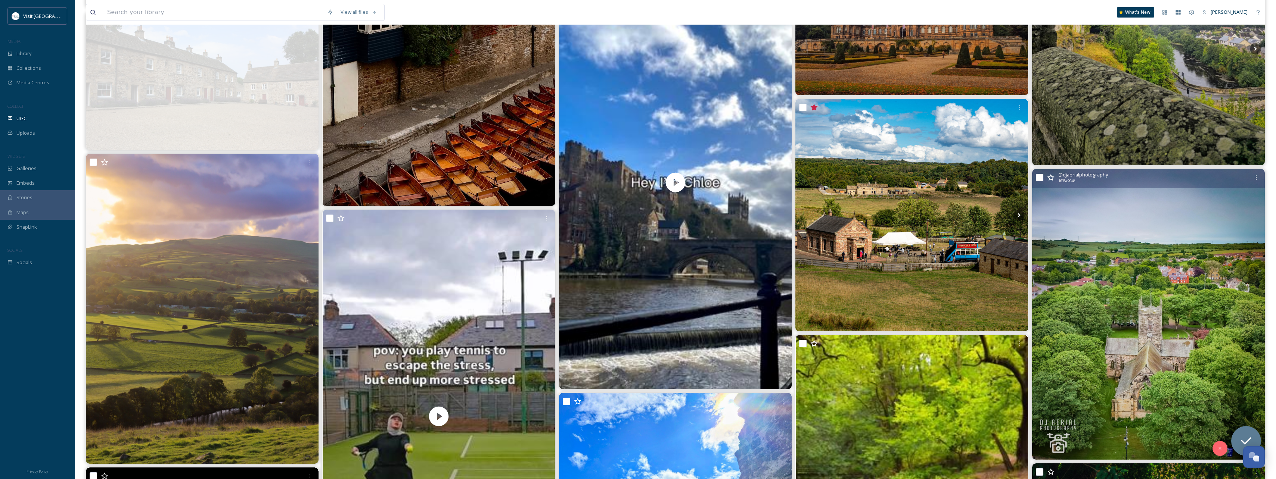
click at [570, 177] on icon at bounding box center [1050, 177] width 7 height 7
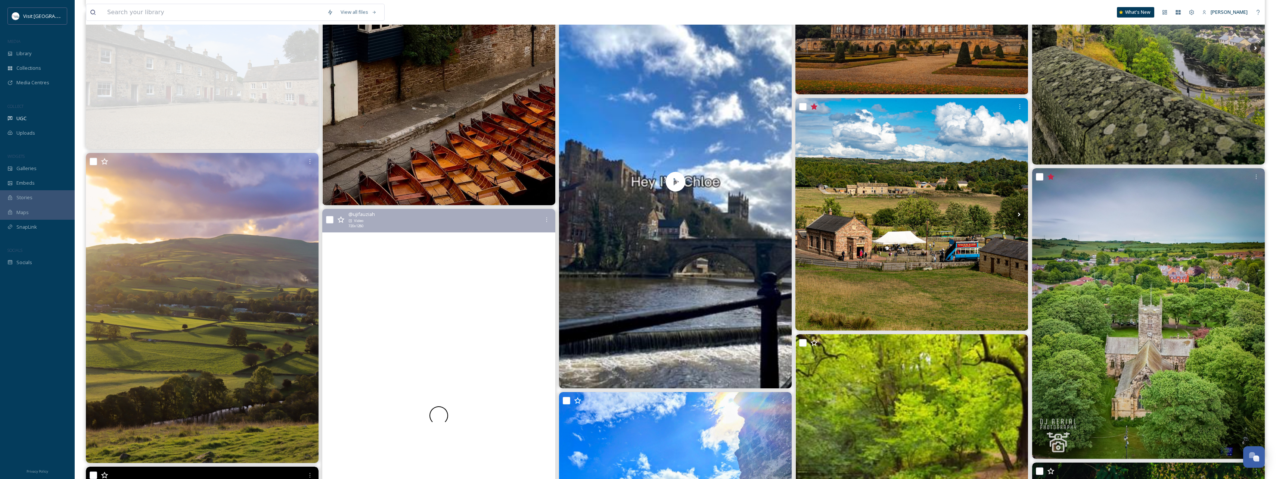
scroll to position [3546, 0]
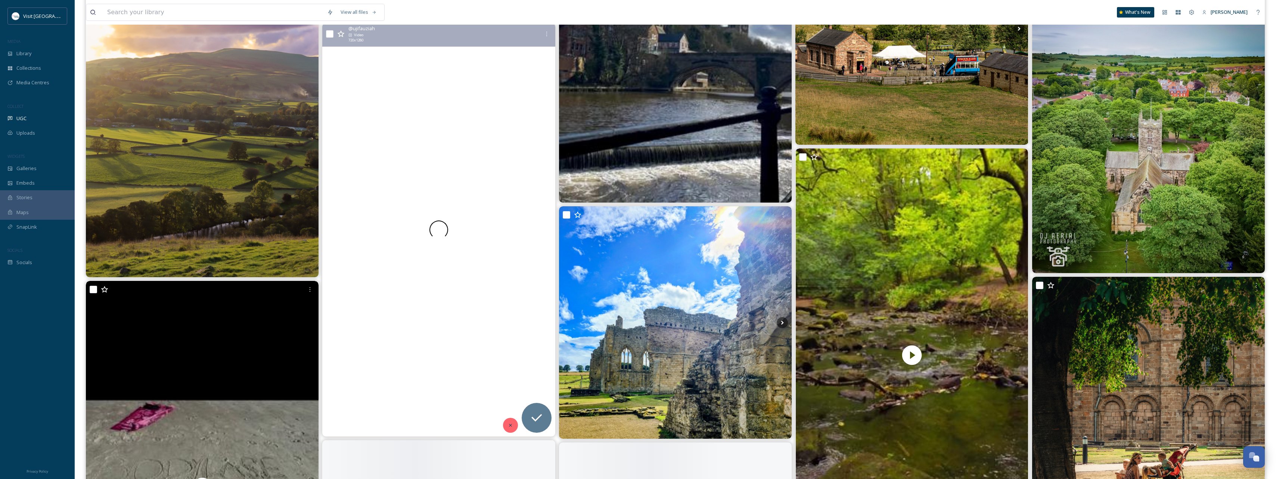
click at [510, 264] on icon at bounding box center [510, 425] width 3 height 3
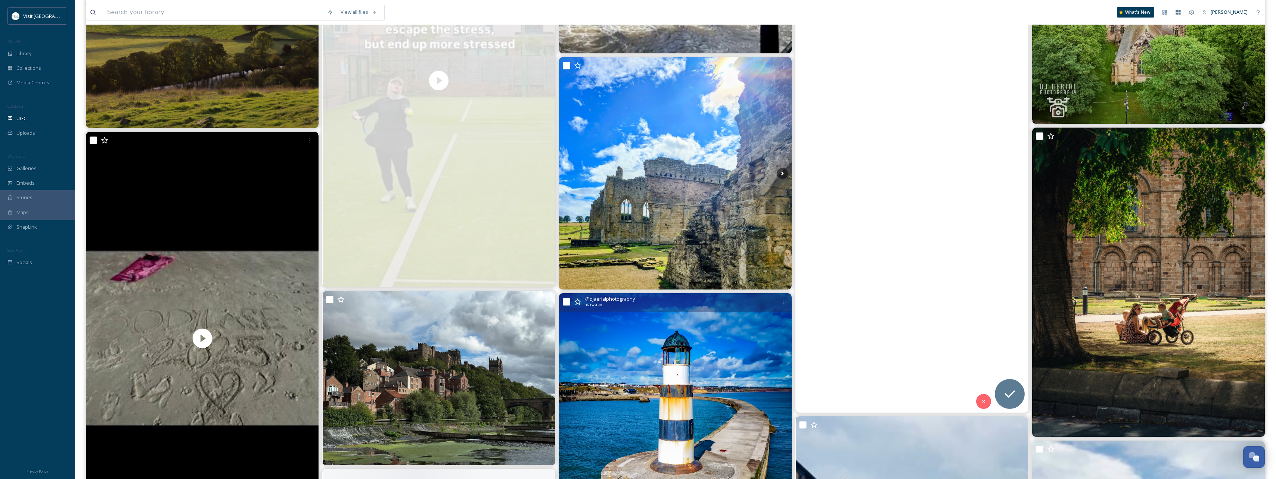
scroll to position [3748, 0]
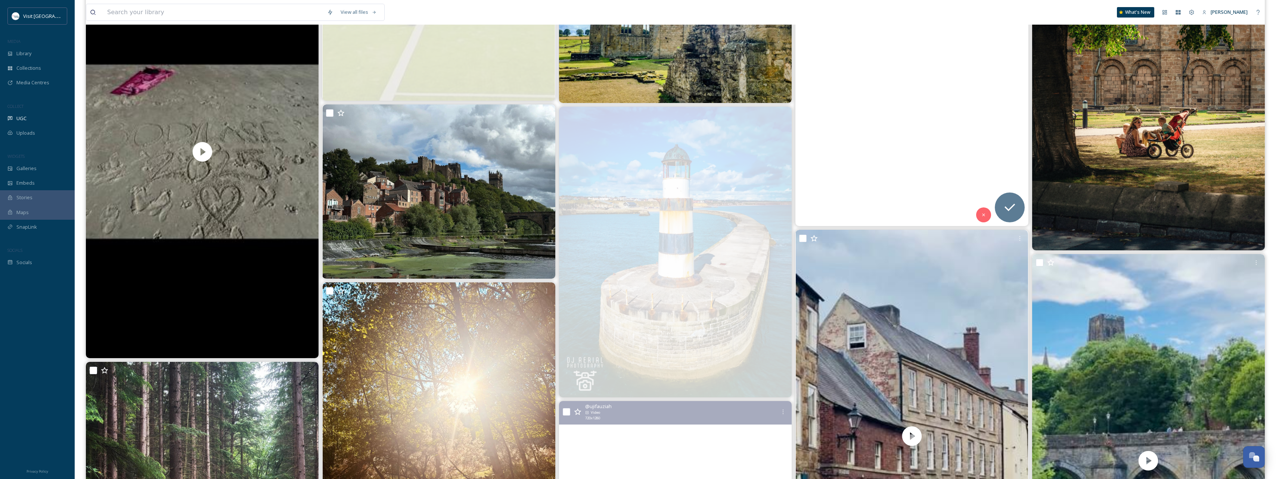
scroll to position [4031, 0]
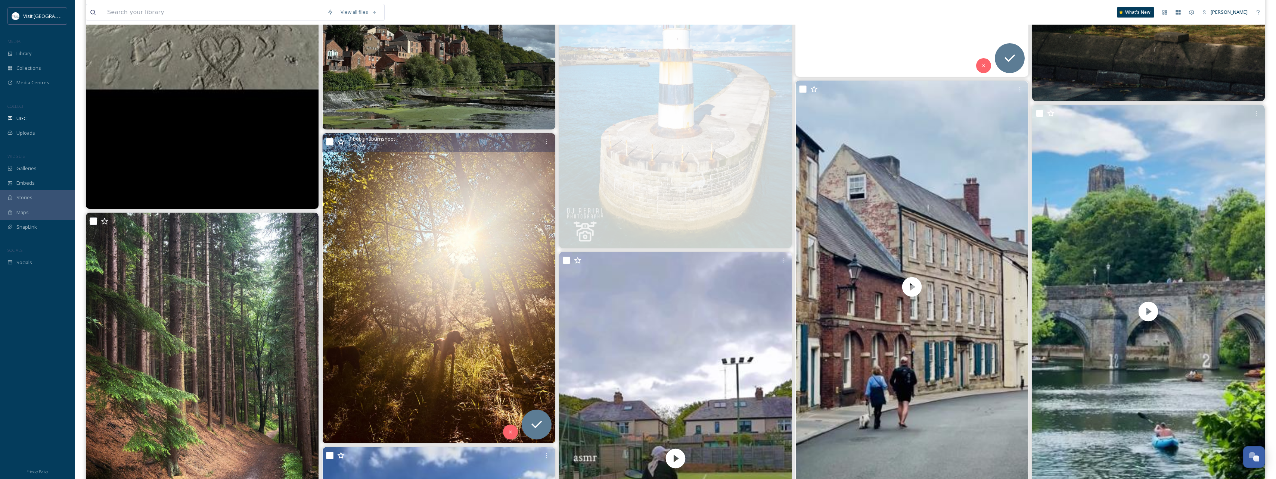
click at [341, 143] on icon at bounding box center [340, 141] width 7 height 7
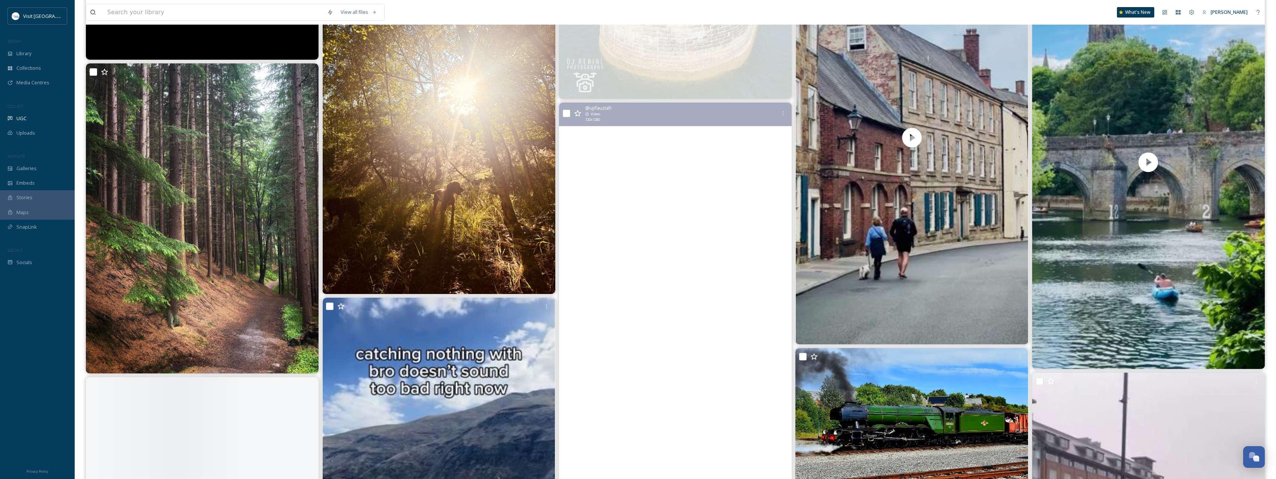
scroll to position [4330, 0]
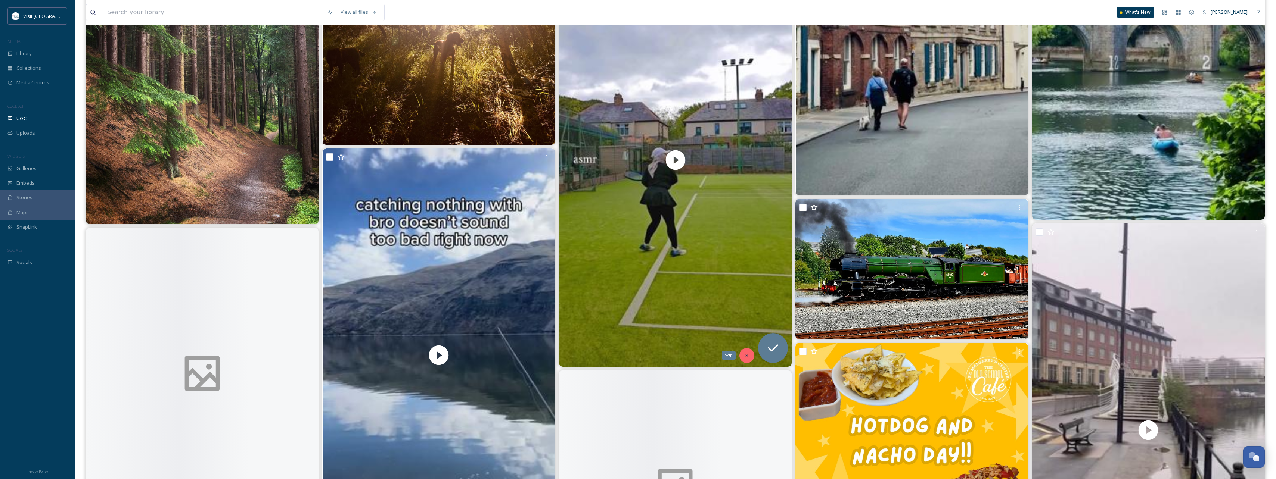
click at [570, 264] on icon at bounding box center [746, 355] width 5 height 5
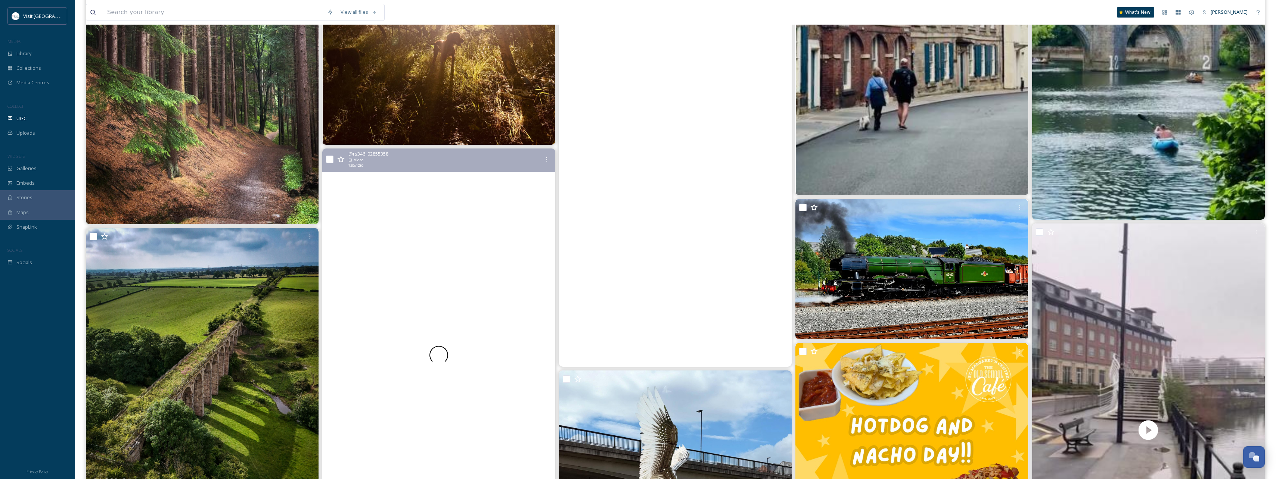
scroll to position [4479, 0]
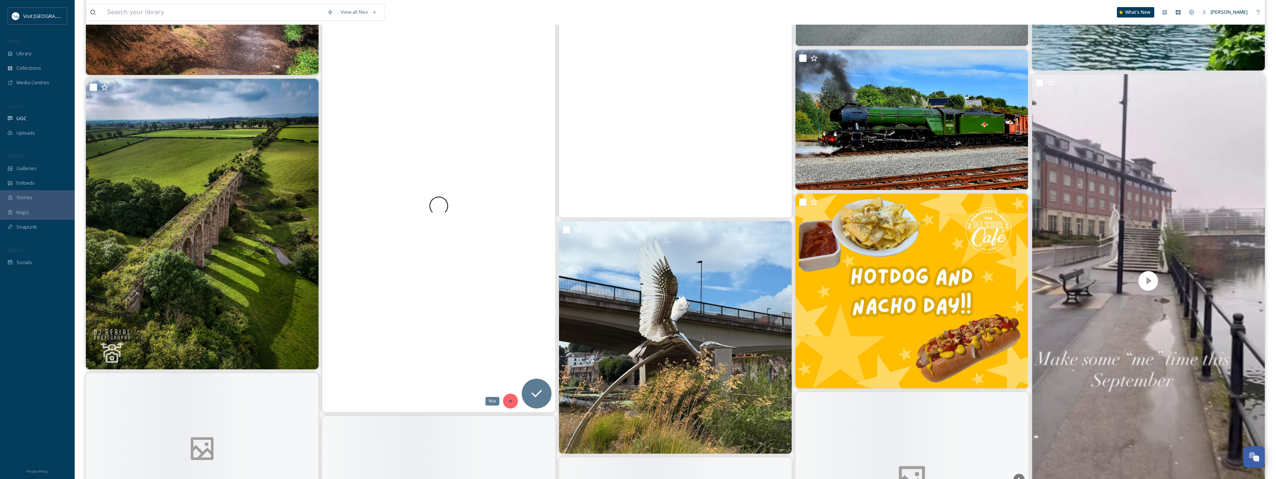
click at [513, 264] on icon at bounding box center [510, 401] width 5 height 5
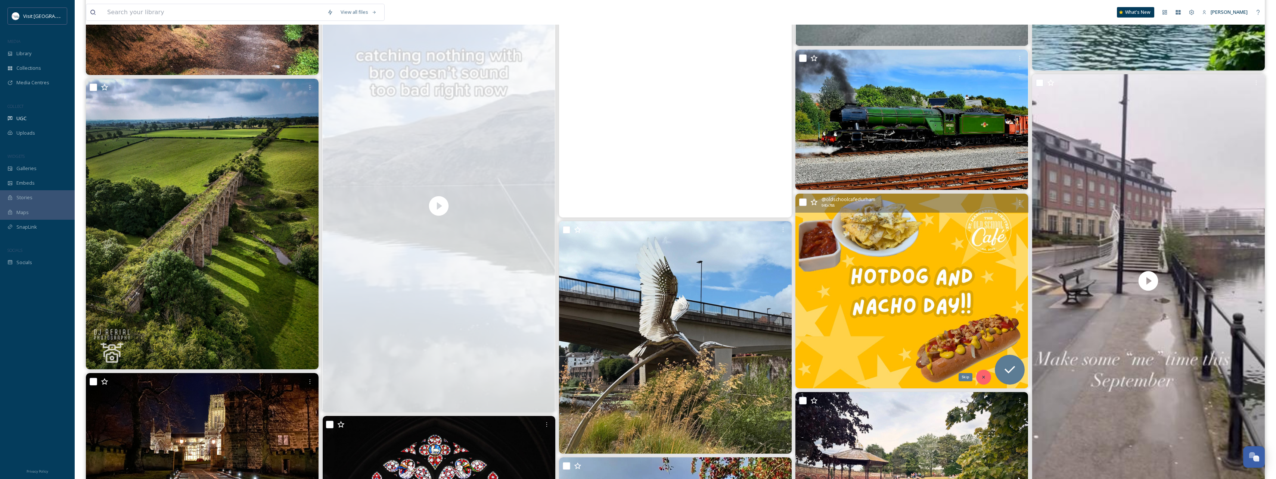
click at [570, 264] on icon at bounding box center [983, 377] width 5 height 5
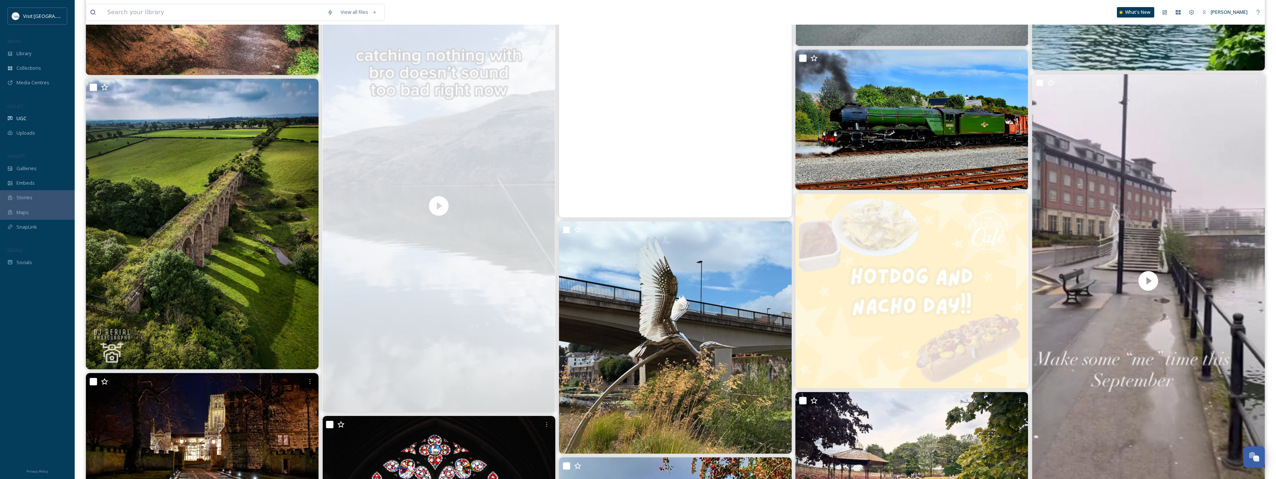
scroll to position [4703, 0]
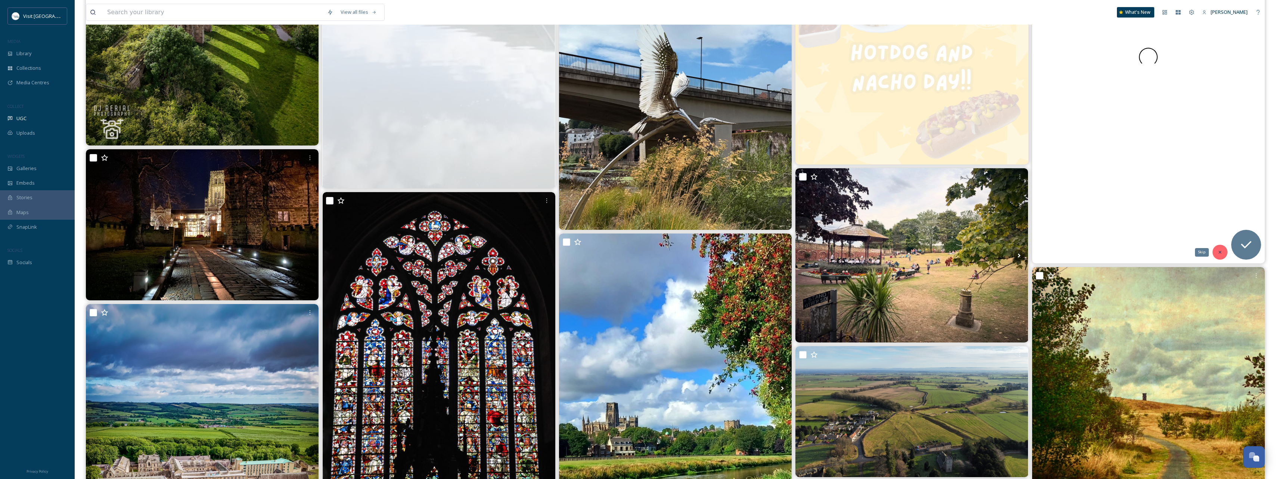
click at [570, 256] on div "Skip" at bounding box center [1219, 252] width 15 height 15
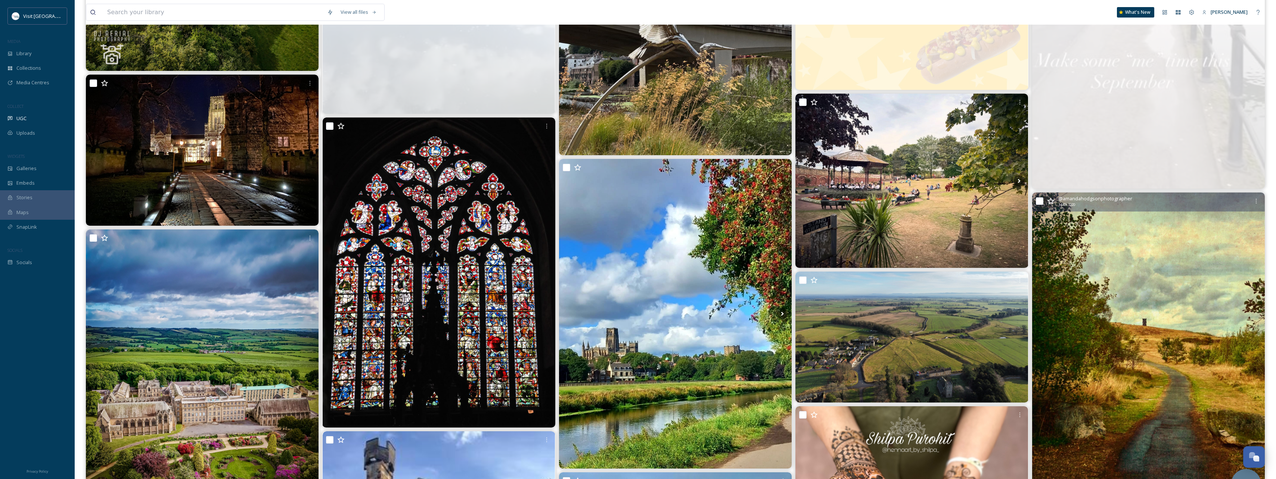
scroll to position [4927, 0]
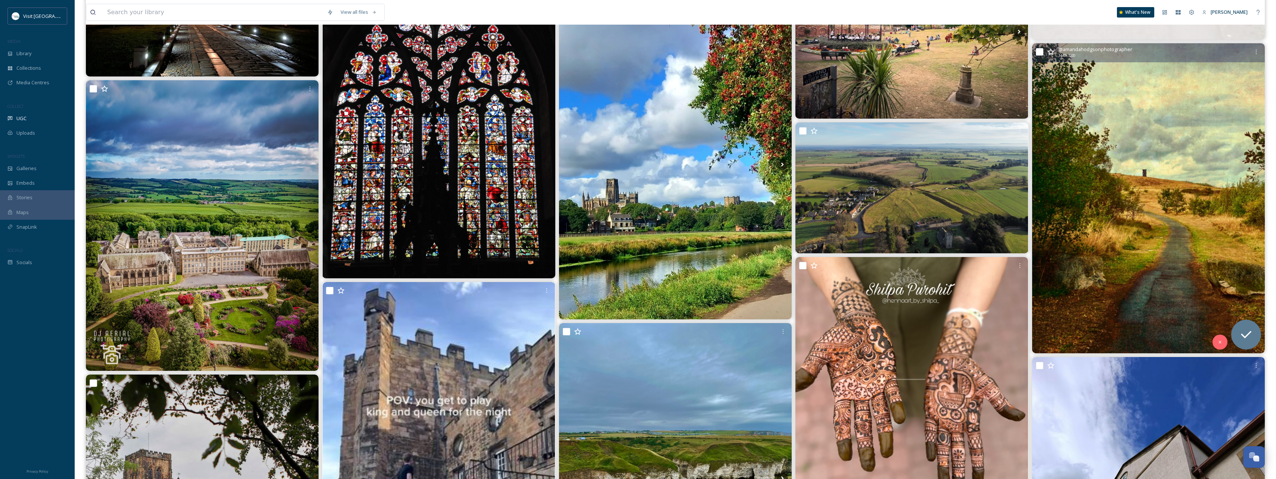
click at [570, 52] on icon at bounding box center [1050, 51] width 7 height 7
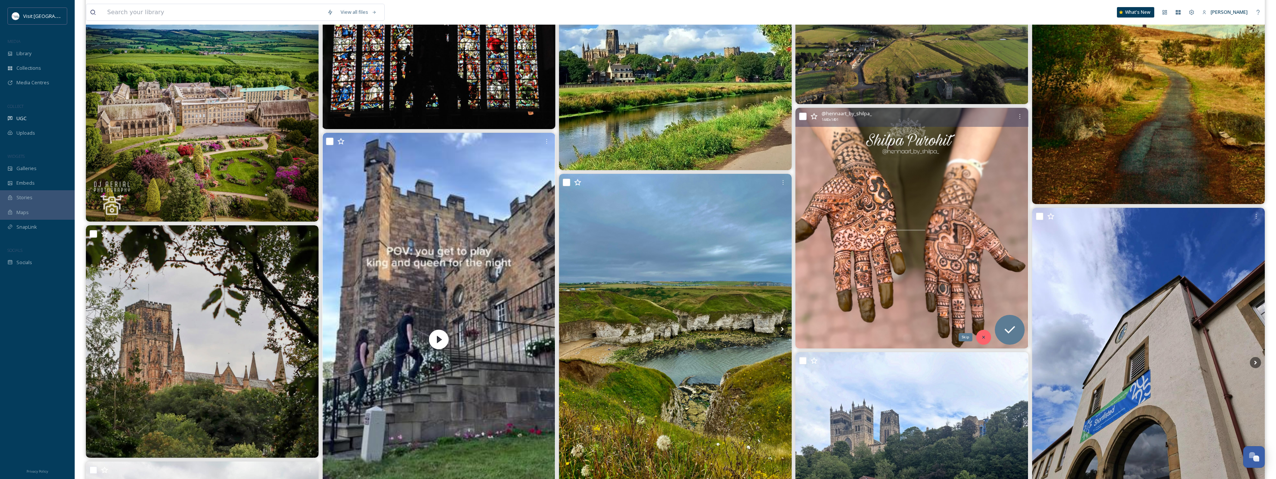
click at [570, 264] on icon at bounding box center [983, 337] width 5 height 5
